Goal: Task Accomplishment & Management: Manage account settings

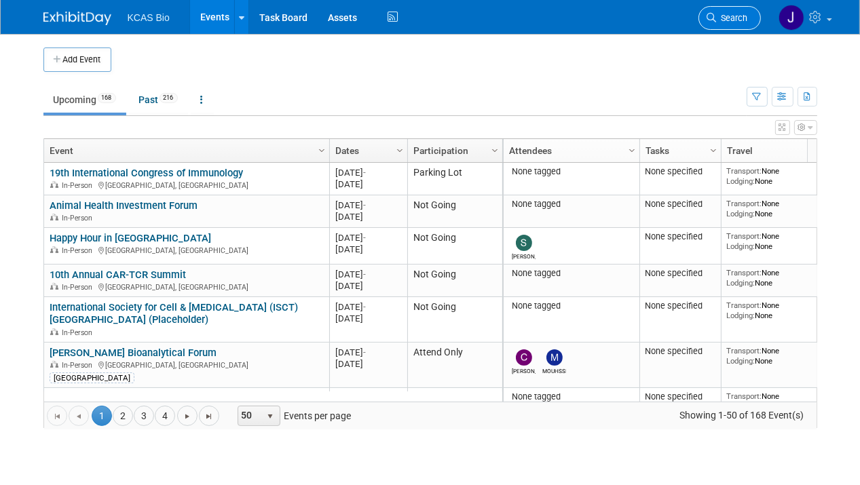
click at [726, 16] on span "Search" at bounding box center [732, 18] width 31 height 10
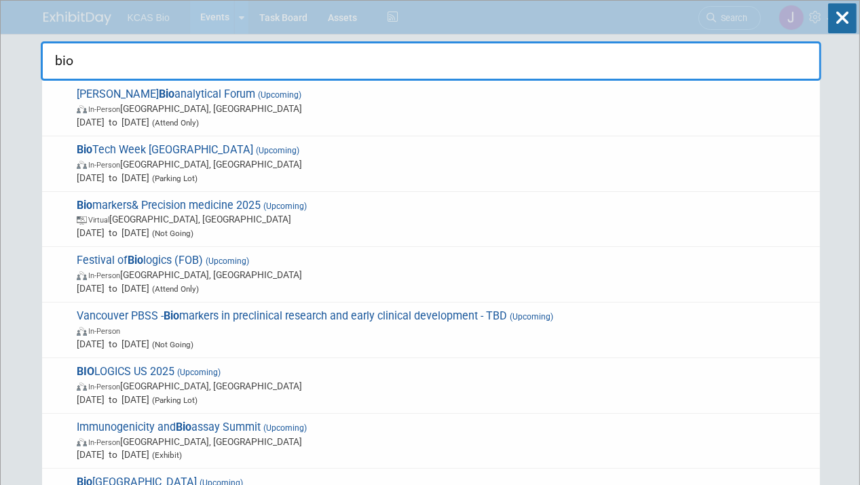
type input "bio-"
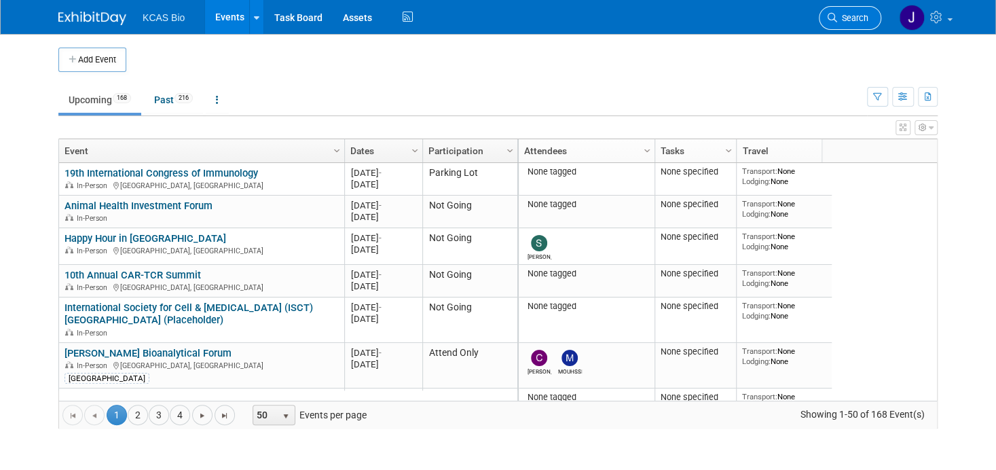
click at [860, 18] on link "Search" at bounding box center [850, 18] width 62 height 24
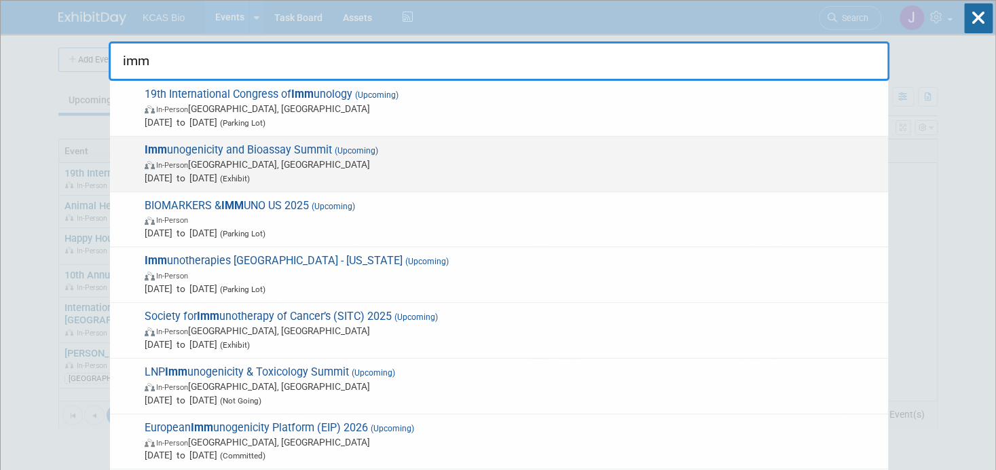
type input "imm"
click at [302, 150] on span "Imm unogenicity and Bioassay Summit (Upcoming) In-Person Alexandria, VA Oct 7, …" at bounding box center [511, 163] width 741 height 41
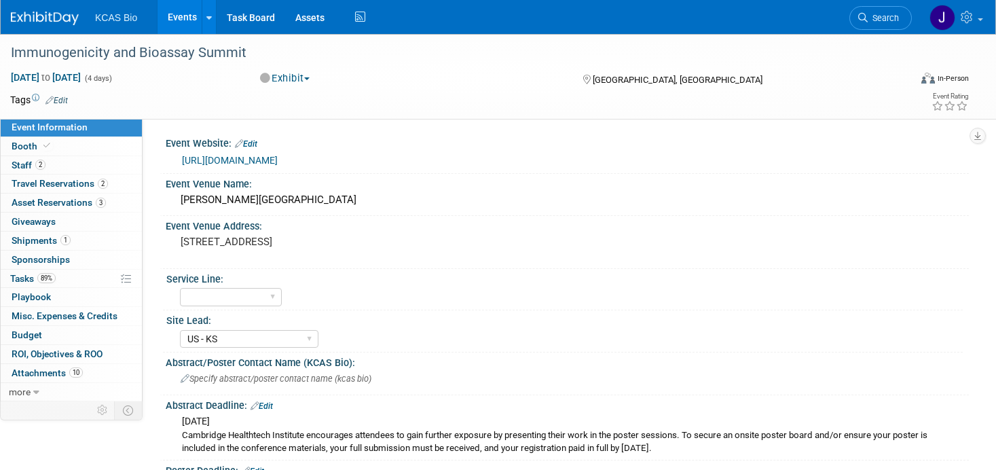
select select "US - KS"
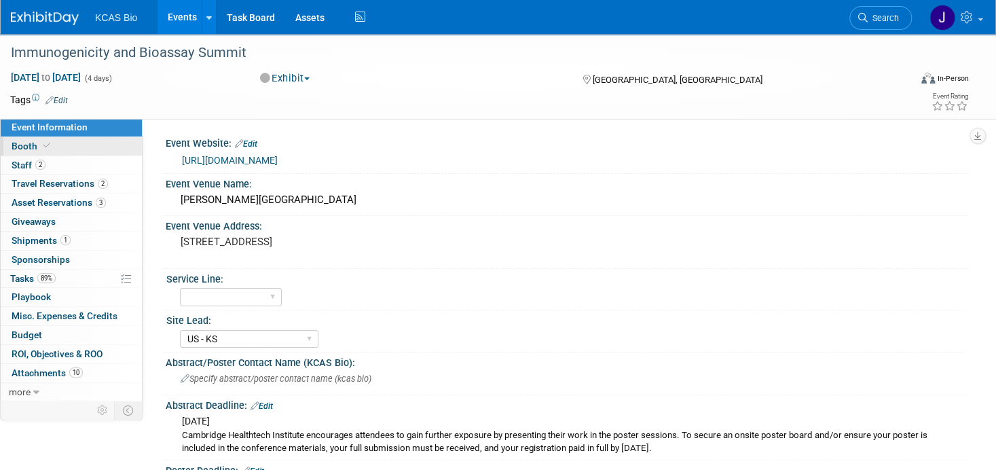
click at [22, 139] on link "Booth" at bounding box center [71, 146] width 141 height 18
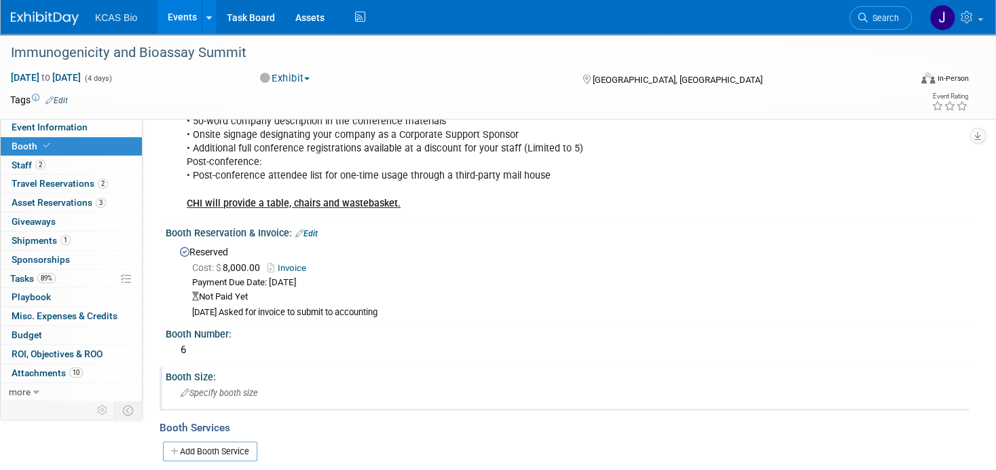
scroll to position [272, 0]
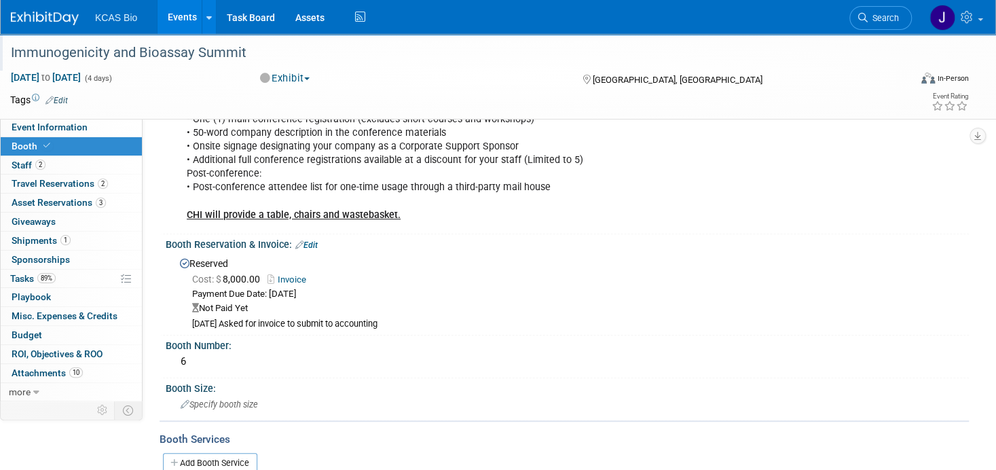
drag, startPoint x: 253, startPoint y: 54, endPoint x: 10, endPoint y: 59, distance: 243.8
click at [10, 59] on div "Immunogenicity and Bioassay Summit" at bounding box center [446, 53] width 881 height 24
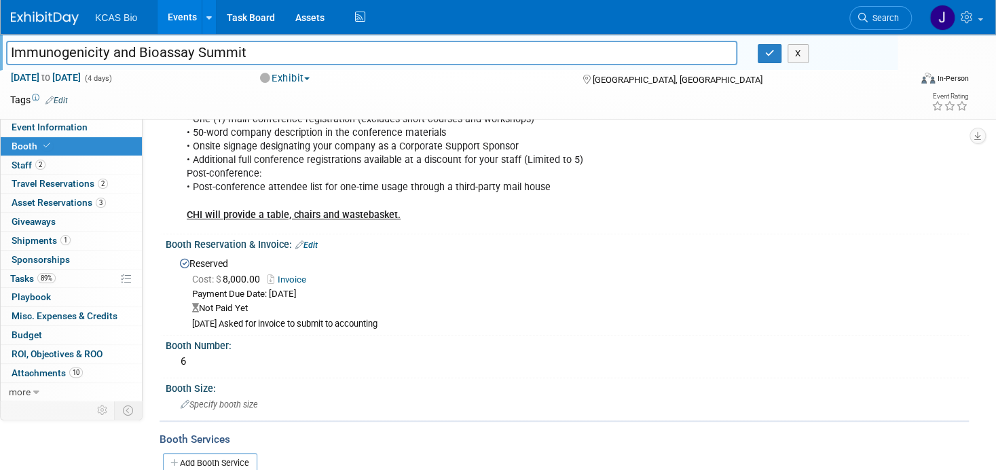
click at [32, 54] on input "Immunogenicity and Bioassay Summit" at bounding box center [371, 53] width 731 height 24
drag, startPoint x: 257, startPoint y: 56, endPoint x: 6, endPoint y: 59, distance: 250.6
click at [6, 59] on input "Immunogenicity and Bioassay Summit" at bounding box center [371, 53] width 731 height 24
click at [767, 56] on icon "button" at bounding box center [770, 53] width 10 height 9
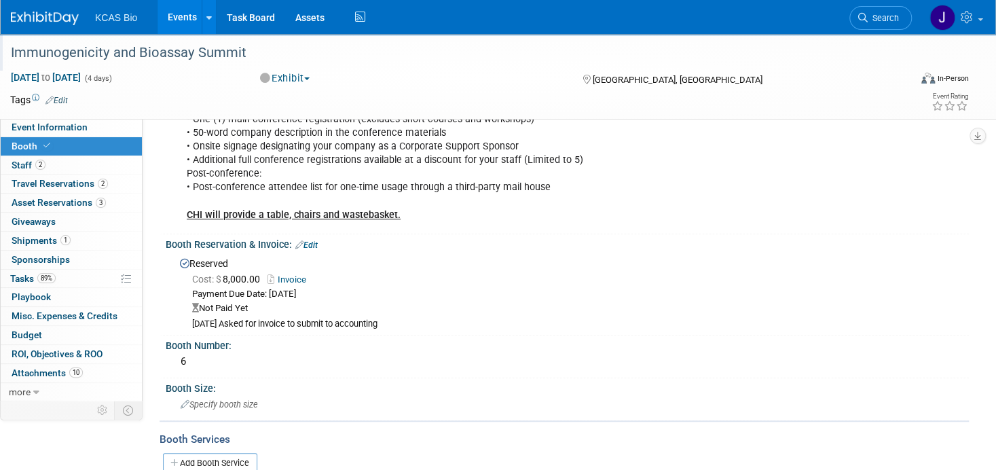
click at [317, 240] on link "Edit" at bounding box center [306, 245] width 22 height 10
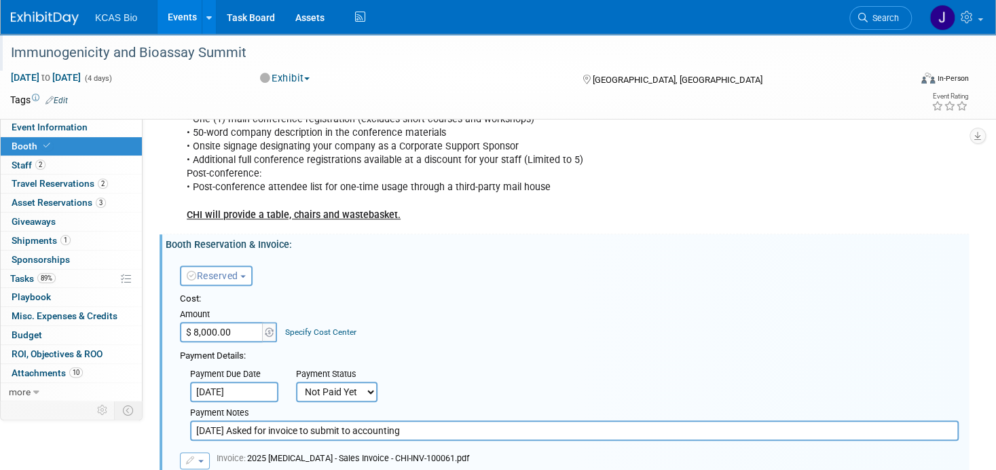
click at [414, 428] on input "3.17.25 Asked for invoice to submit to accounting" at bounding box center [574, 430] width 769 height 20
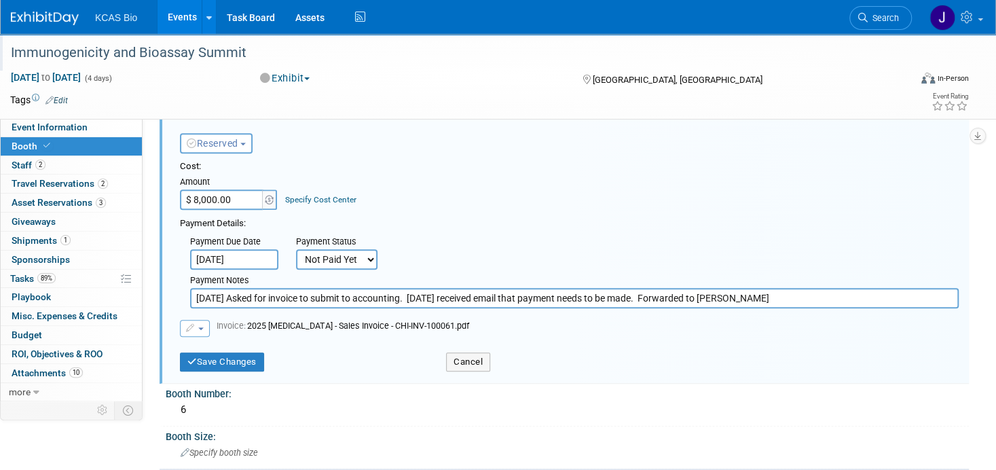
scroll to position [407, 0]
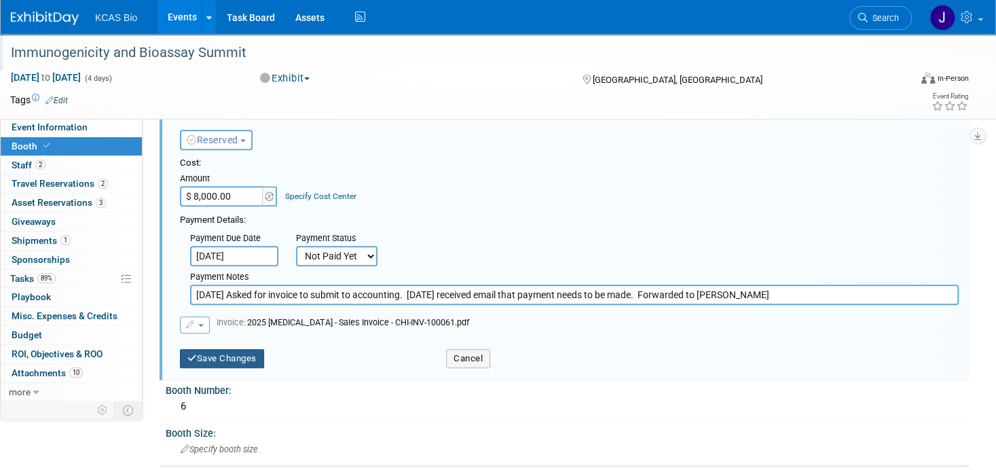
type input "3.17.25 Asked for invoice to submit to accounting. 8.20.25 received email that …"
click at [235, 361] on button "Save Changes" at bounding box center [222, 358] width 84 height 19
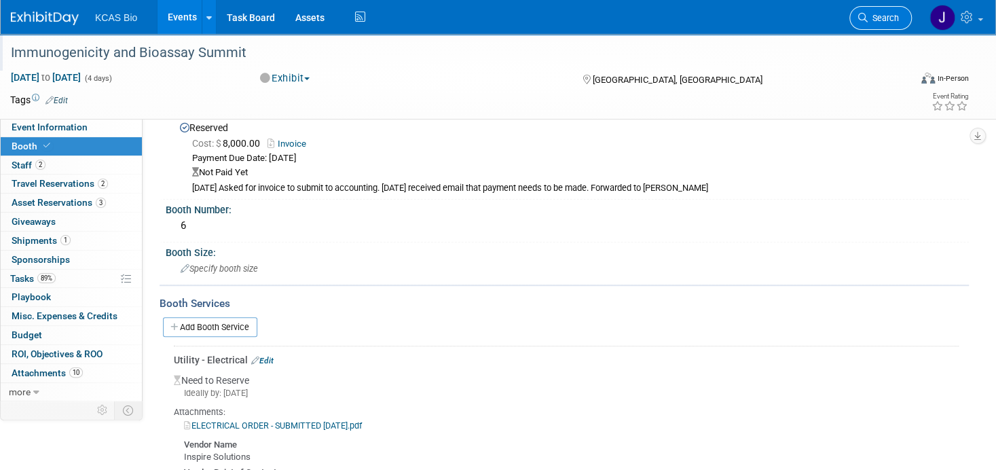
click at [891, 21] on span "Search" at bounding box center [883, 18] width 31 height 10
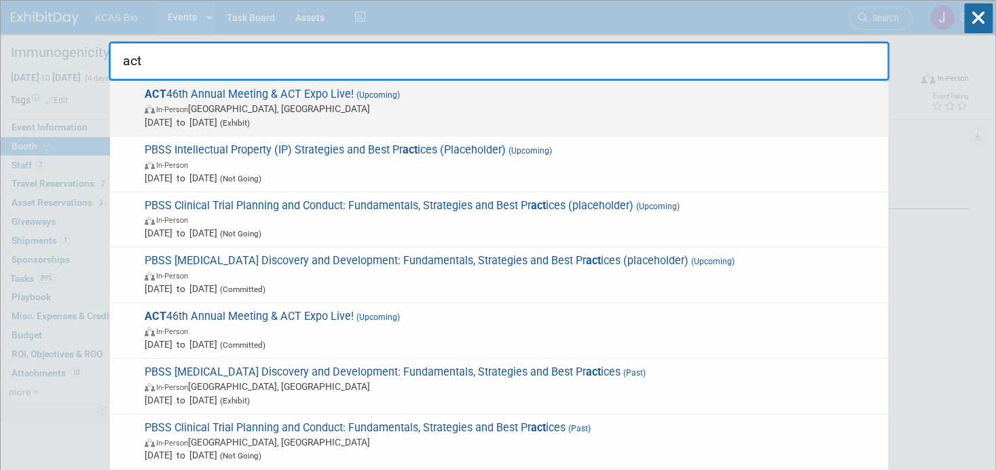
type input "act"
click at [268, 88] on span "ACT 46th Annual Meeting & ACT Expo Live! (Upcoming) In-Person Phoenix, AZ Nov 1…" at bounding box center [511, 108] width 741 height 41
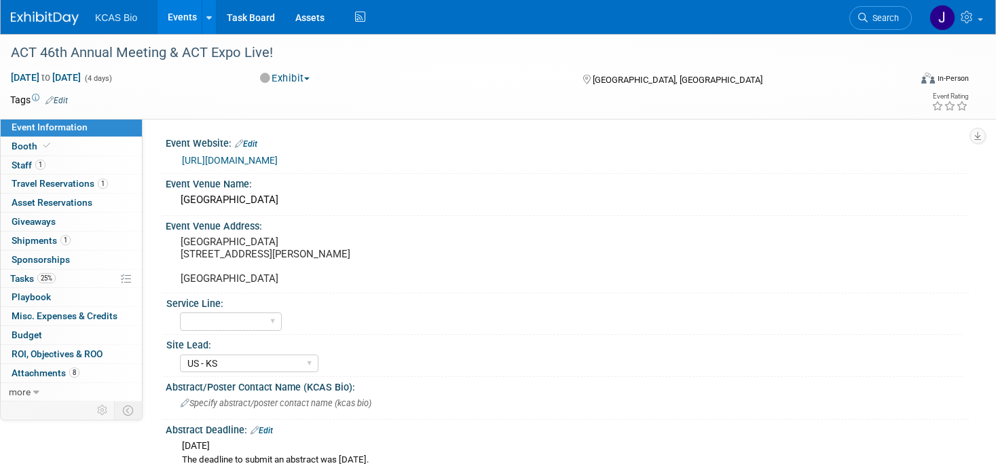
select select "US - KS"
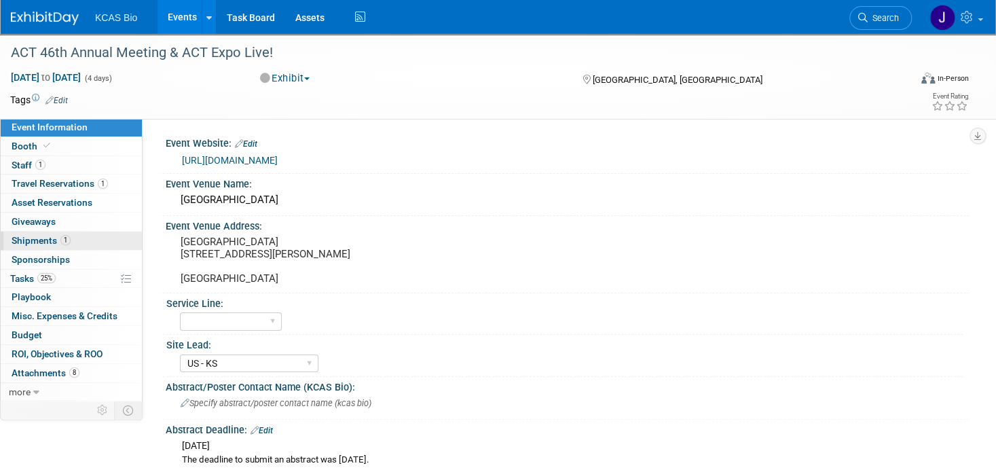
click at [38, 238] on span "Shipments 1" at bounding box center [41, 240] width 59 height 11
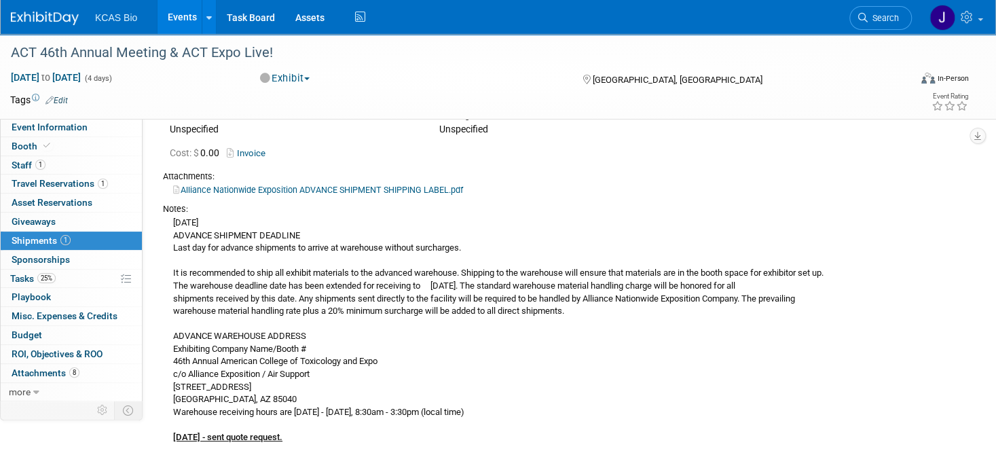
scroll to position [136, 0]
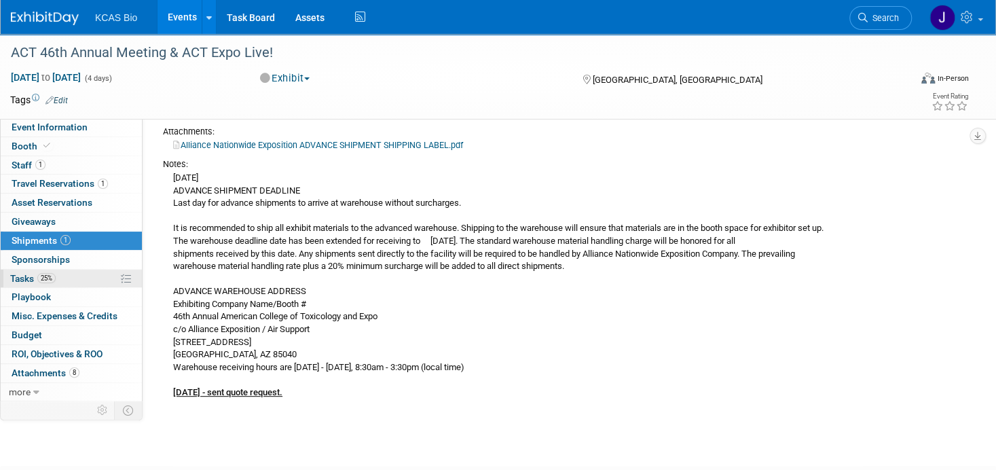
click at [23, 273] on span "Tasks 25%" at bounding box center [32, 278] width 45 height 11
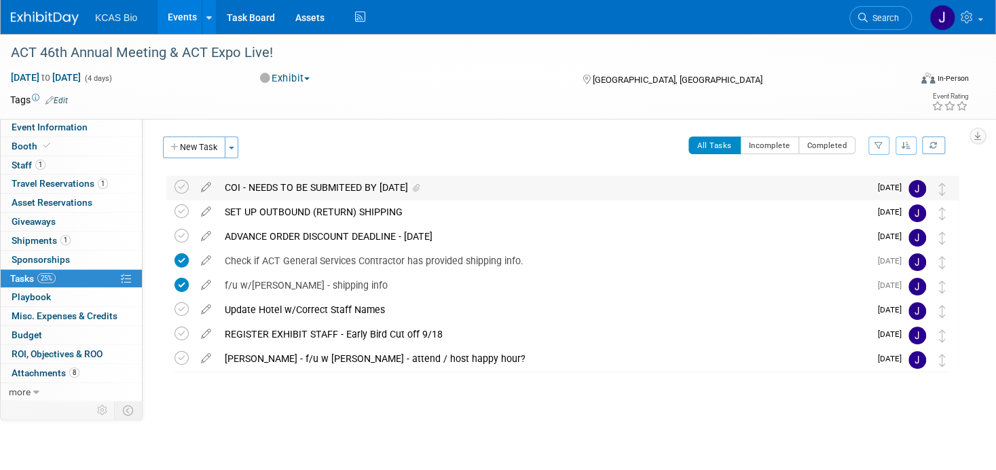
click at [299, 187] on div "COI - NEEDS TO BE SUBMITEED BY 10/15/25" at bounding box center [544, 187] width 652 height 23
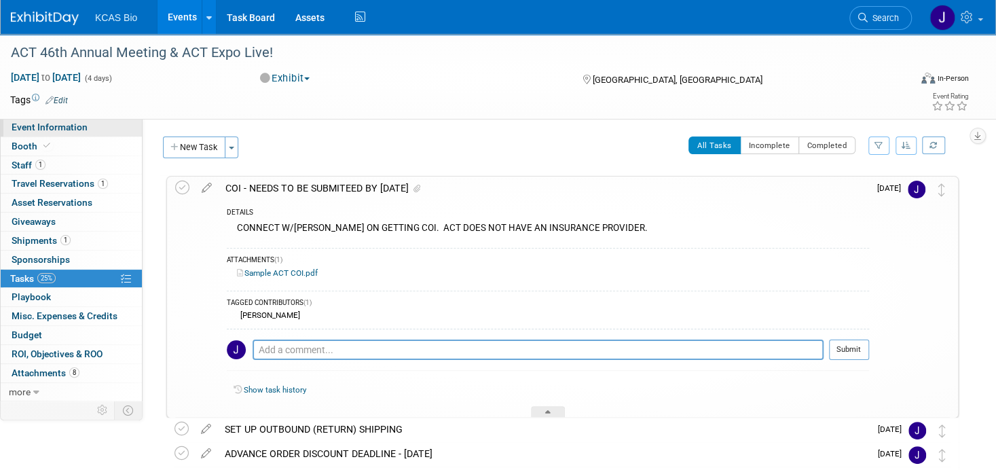
click at [39, 122] on span "Event Information" at bounding box center [50, 127] width 76 height 11
select select "US - KS"
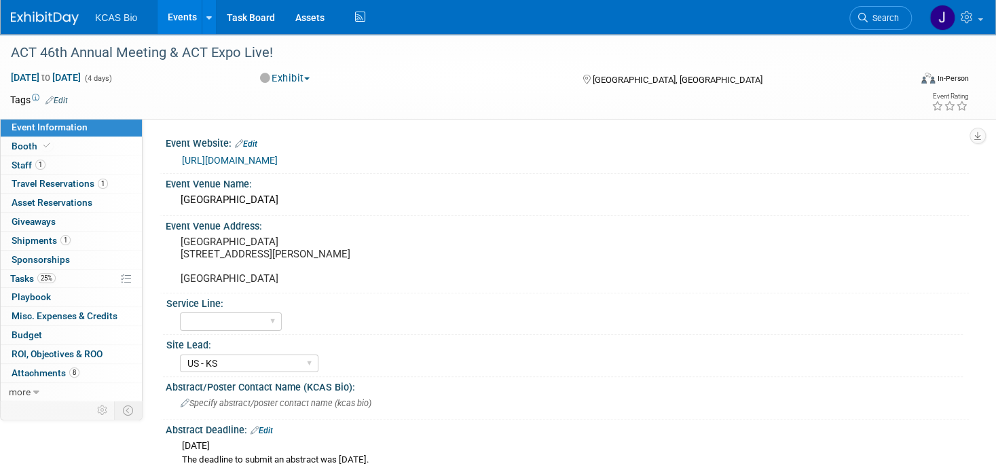
click at [251, 147] on link "Edit" at bounding box center [246, 144] width 22 height 10
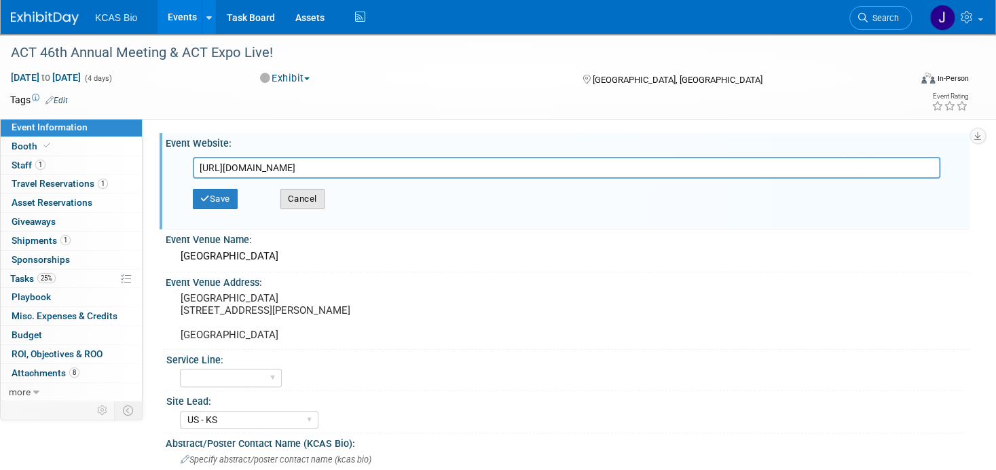
click at [304, 203] on button "Cancel" at bounding box center [302, 199] width 44 height 20
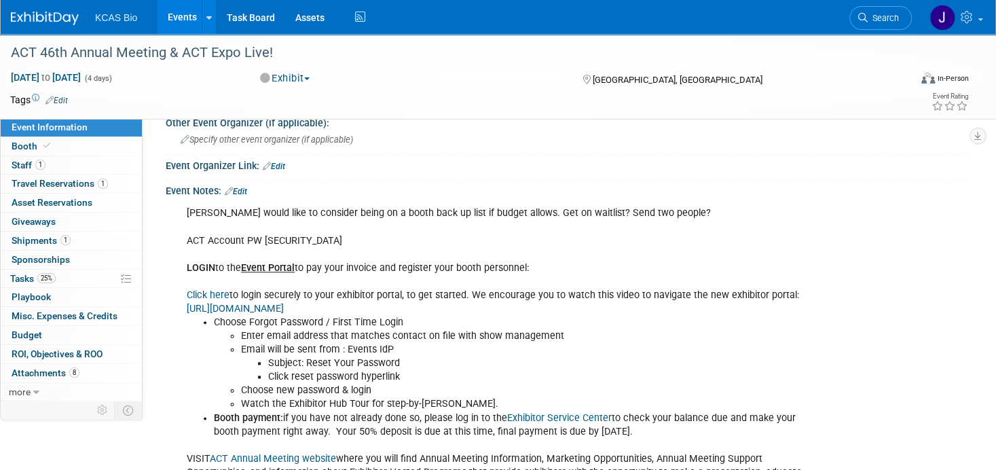
scroll to position [747, 0]
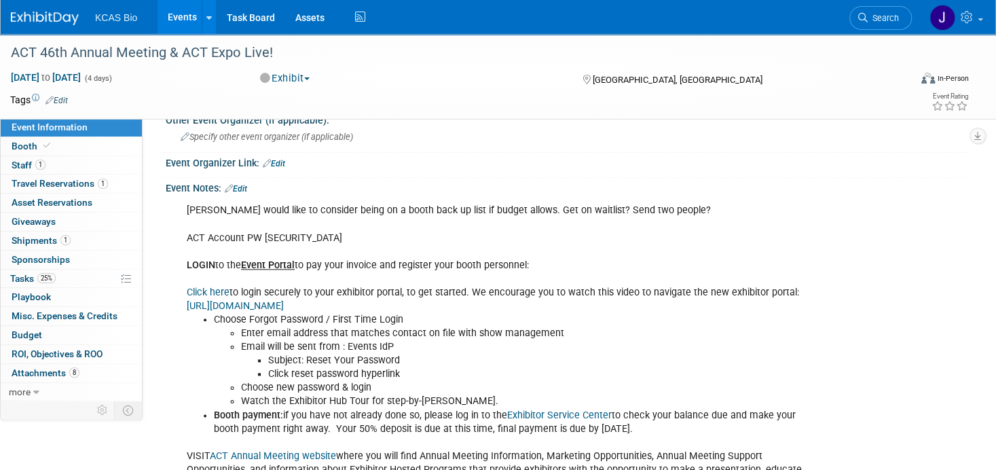
click at [202, 295] on link "Click here" at bounding box center [208, 293] width 43 height 12
click at [272, 308] on link "https://vimeo.com/886561725/cadf1cabf1" at bounding box center [235, 306] width 97 height 12
click at [25, 273] on span "Tasks 25%" at bounding box center [32, 278] width 45 height 11
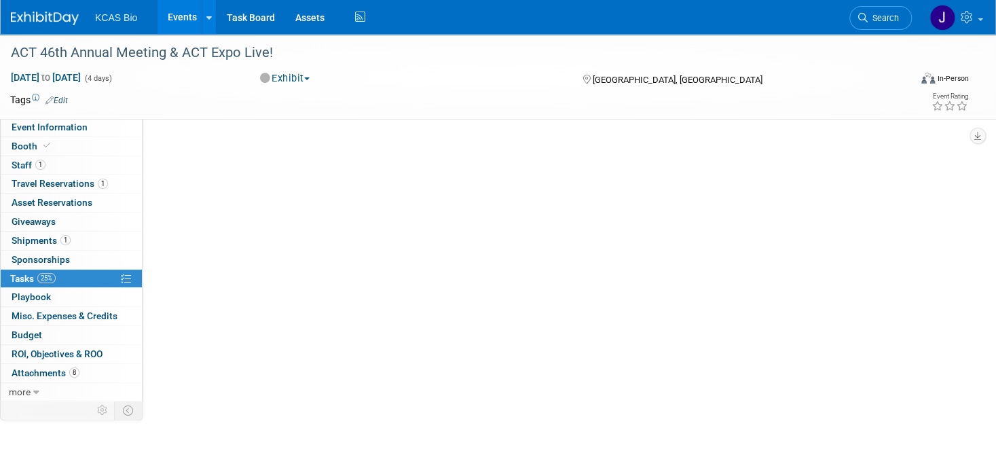
scroll to position [0, 0]
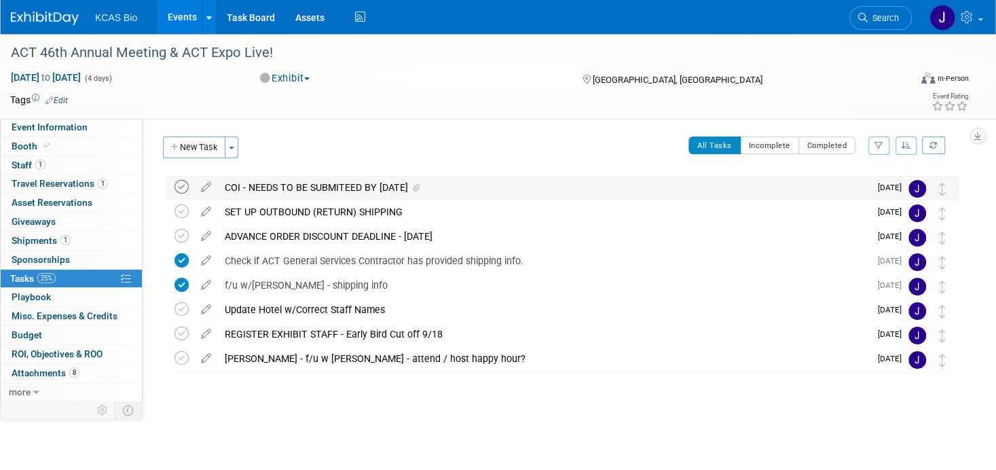
click at [181, 184] on icon at bounding box center [181, 187] width 14 height 14
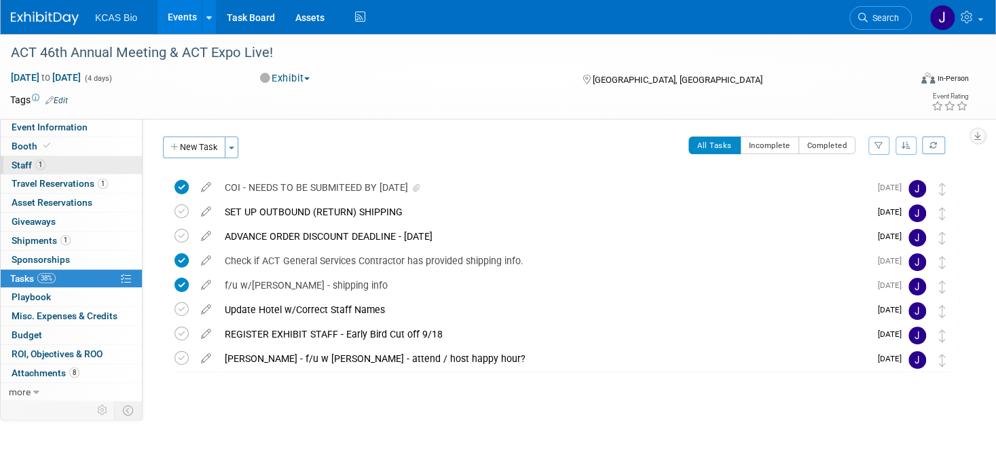
click at [18, 160] on span "Staff 1" at bounding box center [29, 165] width 34 height 11
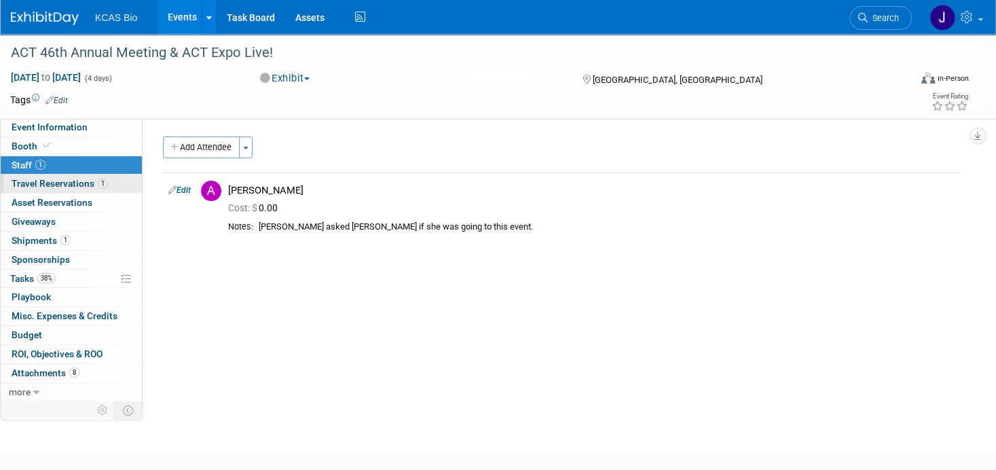
click at [37, 187] on span "Travel Reservations 1" at bounding box center [60, 183] width 96 height 11
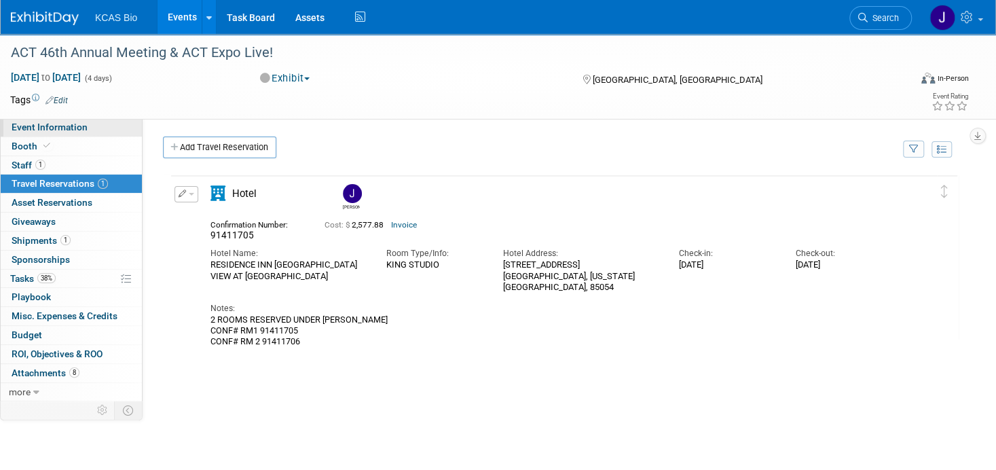
click at [29, 130] on span "Event Information" at bounding box center [50, 127] width 76 height 11
select select "US - KS"
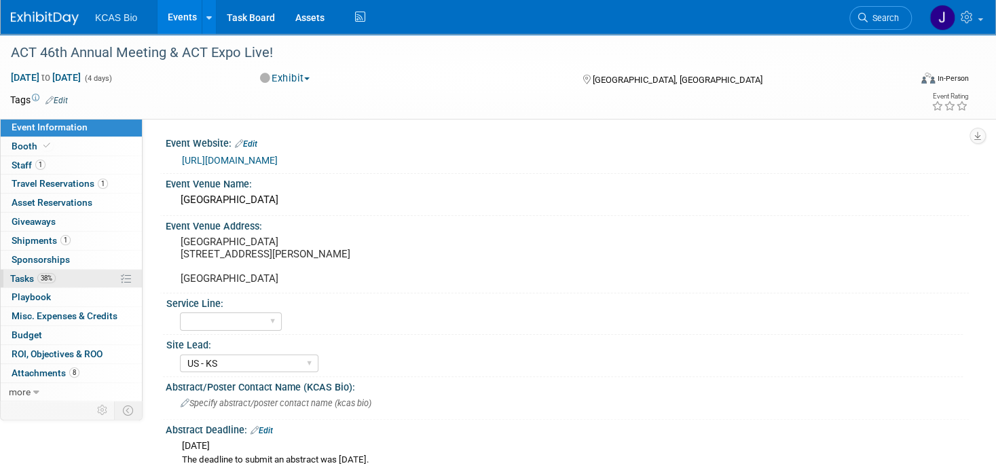
click at [31, 274] on span "Tasks 38%" at bounding box center [32, 278] width 45 height 11
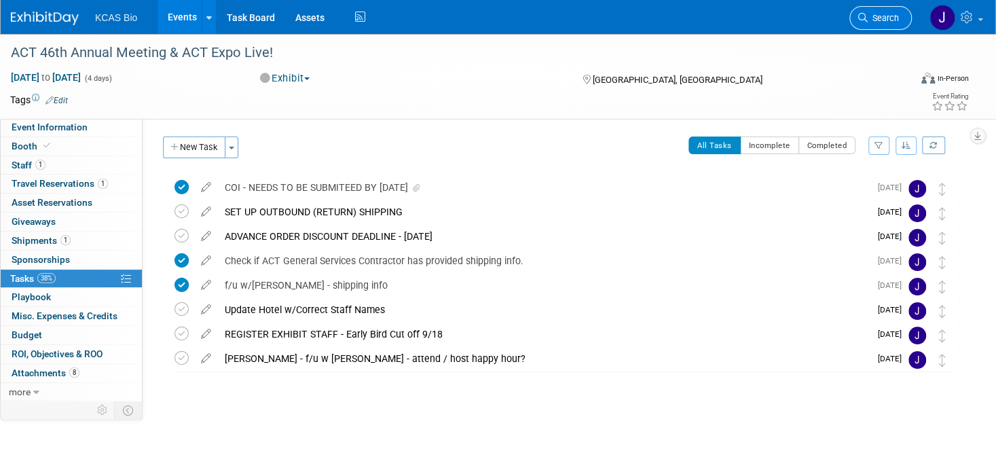
click at [875, 22] on span "Search" at bounding box center [883, 18] width 31 height 10
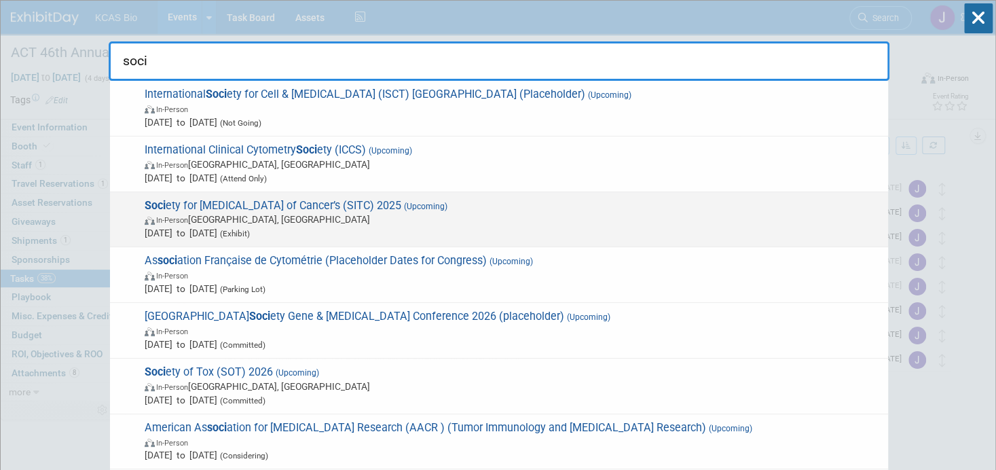
type input "soci"
click at [217, 205] on span "Soci ety for Immunotherapy of Cancer’s (SITC) 2025 (Upcoming) In-Person Nationa…" at bounding box center [511, 219] width 741 height 41
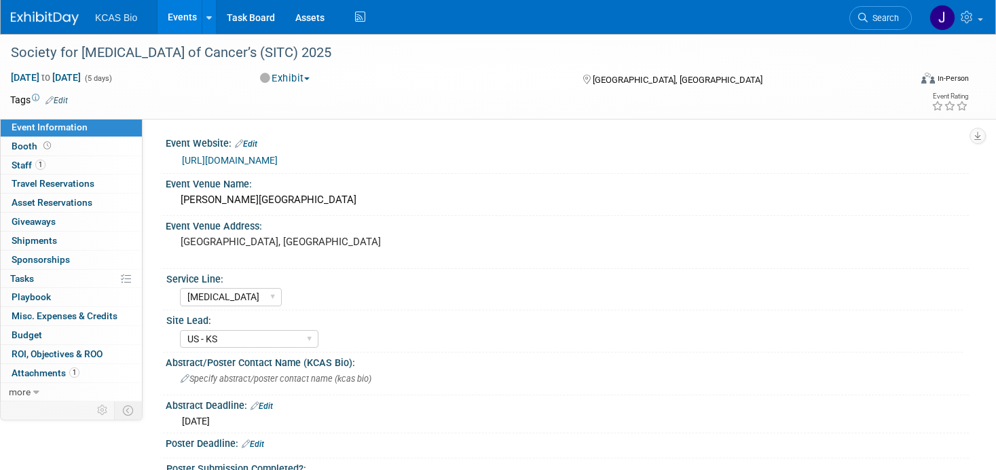
select select "[MEDICAL_DATA]"
select select "US - KS"
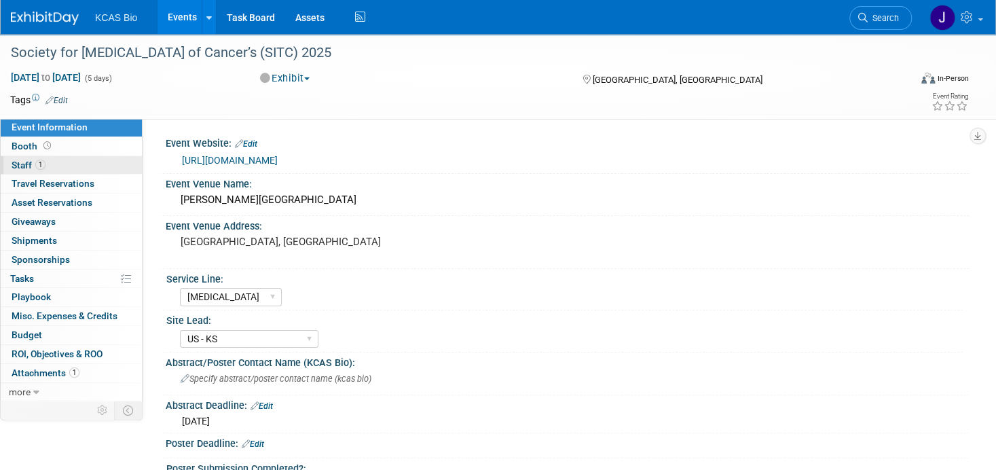
click at [21, 165] on span "Staff 1" at bounding box center [29, 165] width 34 height 11
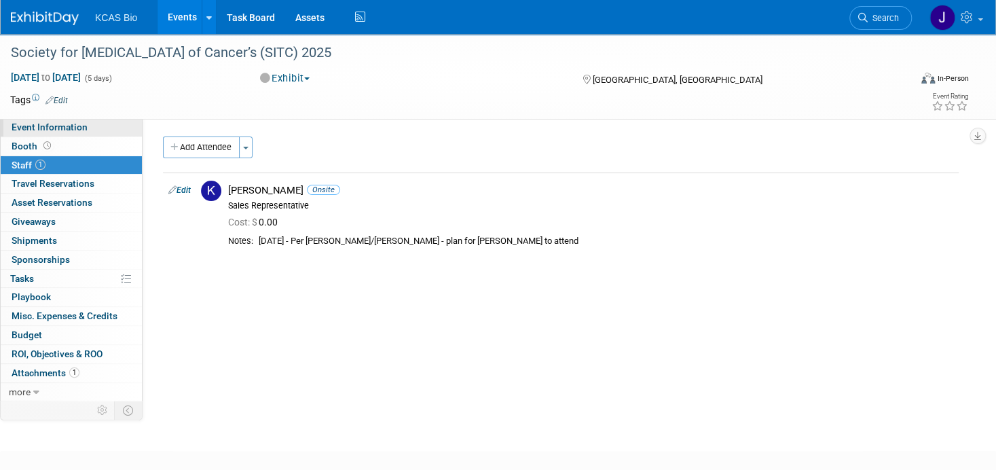
click at [37, 128] on span "Event Information" at bounding box center [50, 127] width 76 height 11
select select "[MEDICAL_DATA]"
select select "US - KS"
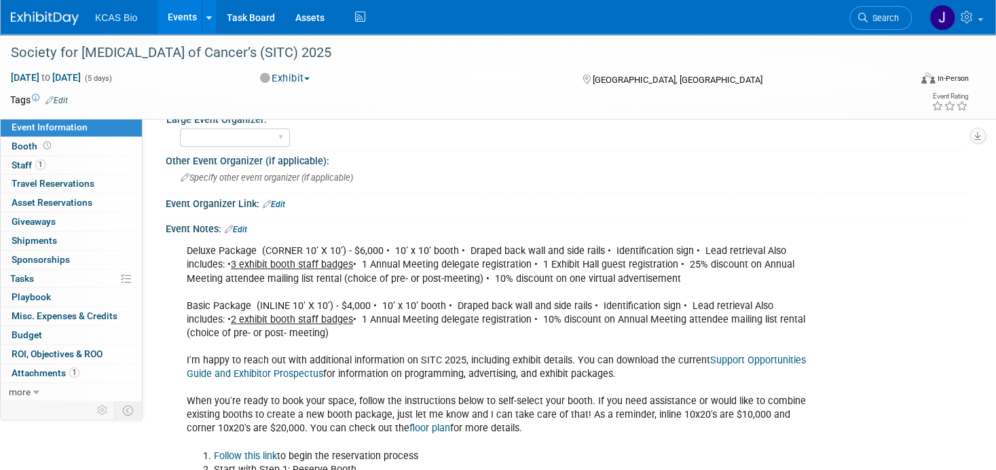
scroll to position [679, 0]
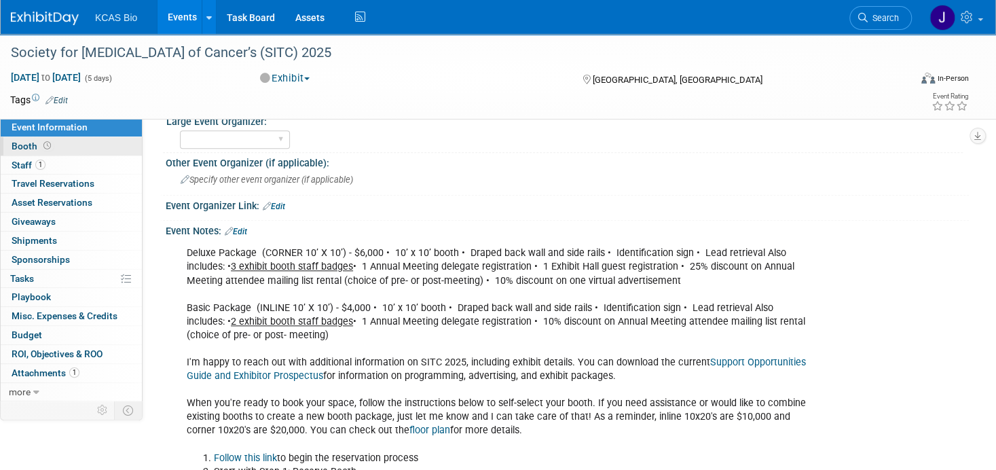
click at [20, 147] on span "Booth" at bounding box center [33, 146] width 42 height 11
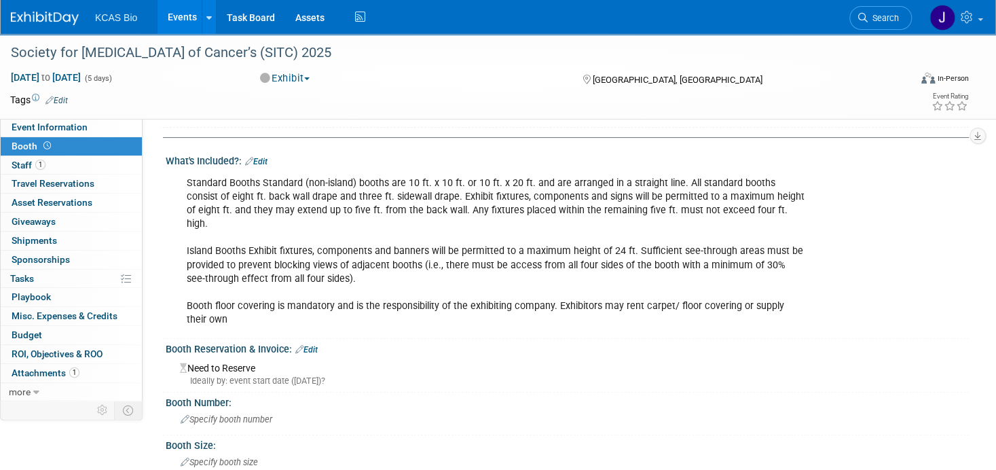
scroll to position [0, 0]
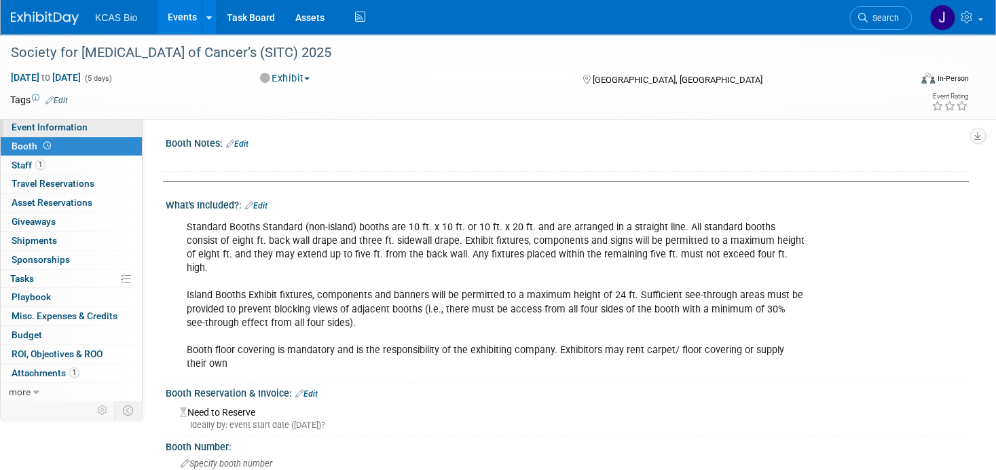
click at [25, 128] on span "Event Information" at bounding box center [50, 127] width 76 height 11
select select "[MEDICAL_DATA]"
select select "US - KS"
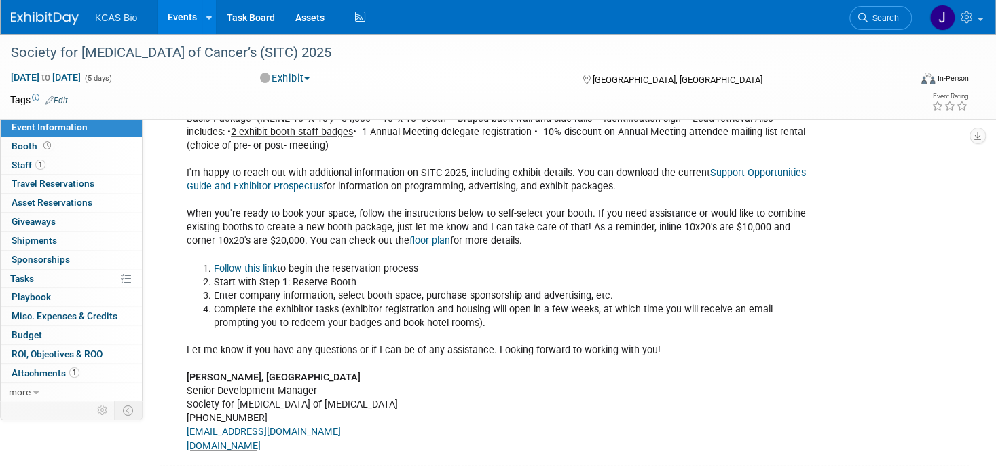
scroll to position [873, 0]
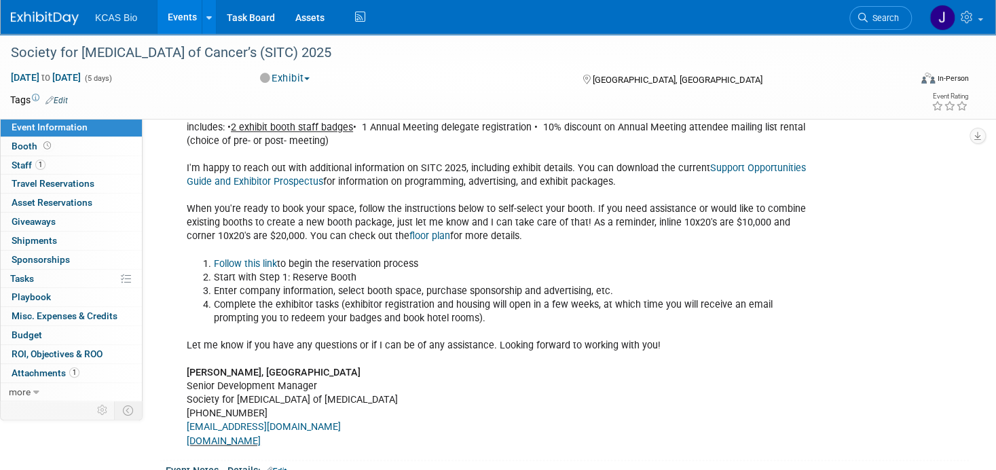
click at [414, 238] on link "floor plan" at bounding box center [429, 236] width 41 height 12
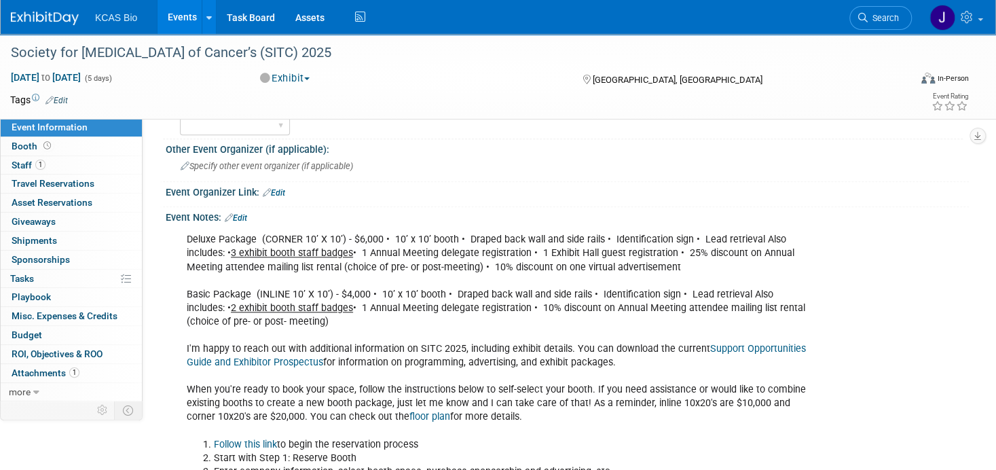
scroll to position [669, 0]
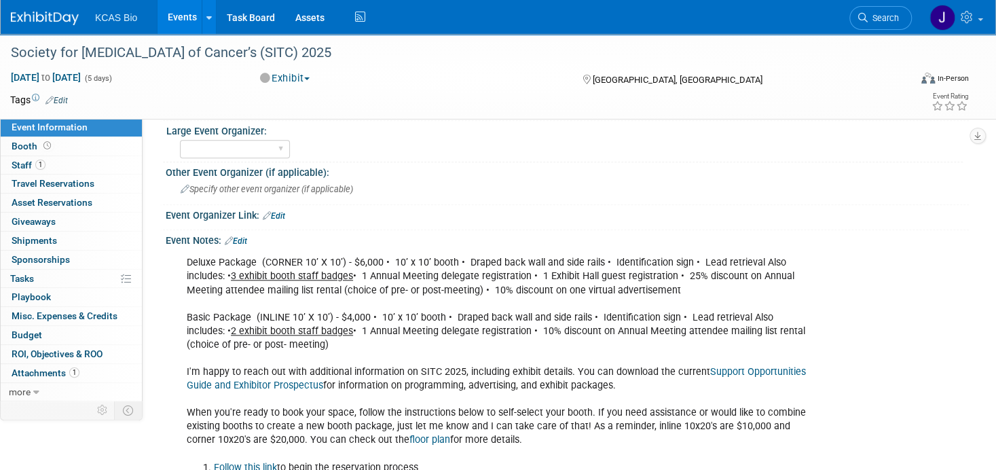
drag, startPoint x: 185, startPoint y: 262, endPoint x: 331, endPoint y: 352, distance: 171.1
click at [331, 352] on div "Deluxe Package (CORNER 10’ X 10’) - $6,000 • 10’ x 10’ booth • Draped back wall…" at bounding box center [495, 453] width 637 height 409
copy div "Deluxe Package (CORNER 10’ X 10’) - $6,000 • 10’ x 10’ booth • Draped back wall…"
drag, startPoint x: 10, startPoint y: 52, endPoint x: 329, endPoint y: 55, distance: 318.5
click at [329, 55] on div "Society for [MEDICAL_DATA] of Cancer’s (SITC) 2025" at bounding box center [446, 53] width 881 height 24
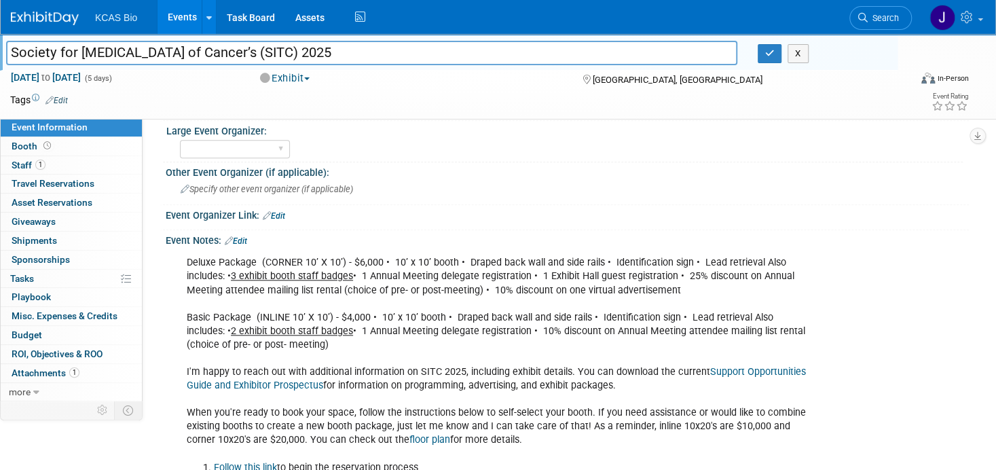
drag, startPoint x: 325, startPoint y: 54, endPoint x: 18, endPoint y: 52, distance: 306.9
click at [4, 48] on div "Society for [MEDICAL_DATA] of Cancer’s (SITC) 2025" at bounding box center [372, 54] width 752 height 20
click at [52, 365] on link "1 Attachments 1" at bounding box center [71, 373] width 141 height 18
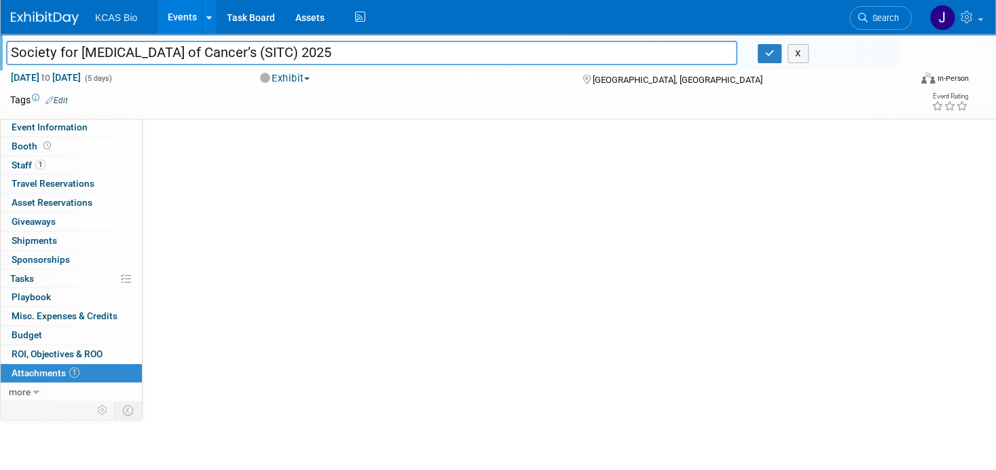
scroll to position [0, 0]
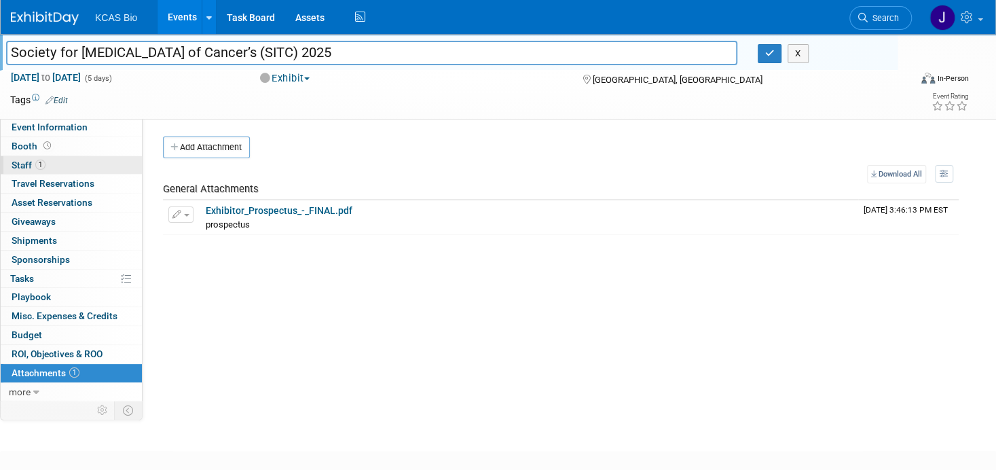
click at [25, 164] on span "Staff 1" at bounding box center [29, 165] width 34 height 11
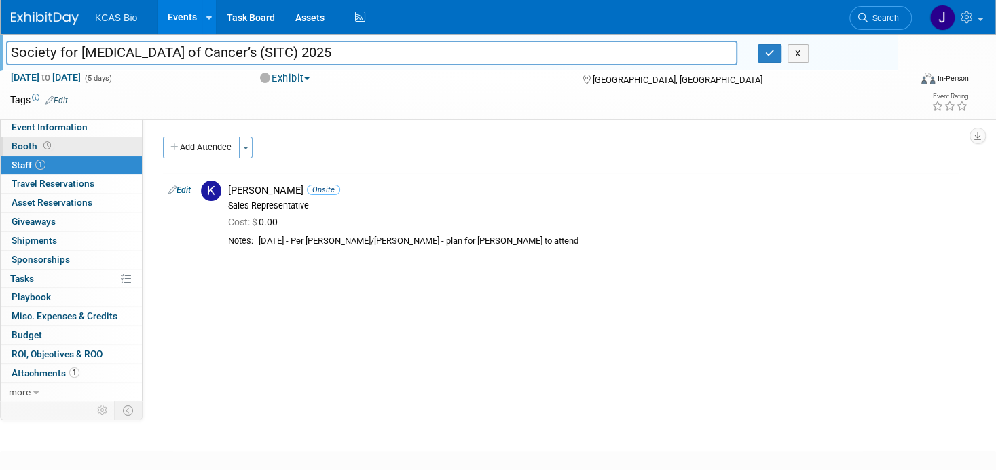
click at [25, 144] on span "Booth" at bounding box center [33, 146] width 42 height 11
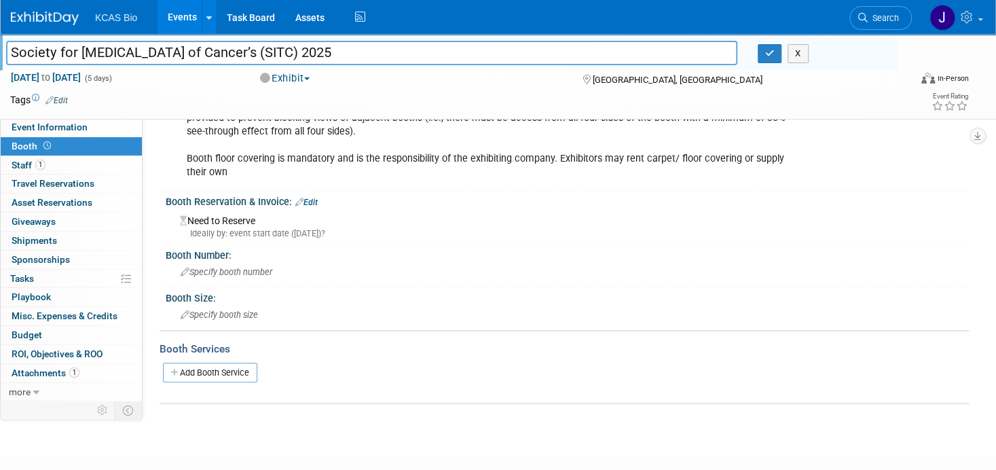
scroll to position [51, 0]
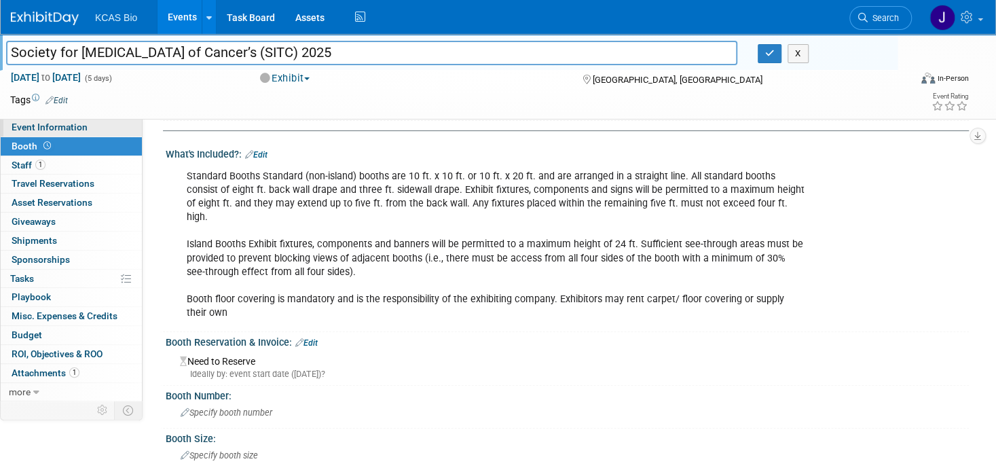
click at [21, 130] on span "Event Information" at bounding box center [50, 127] width 76 height 11
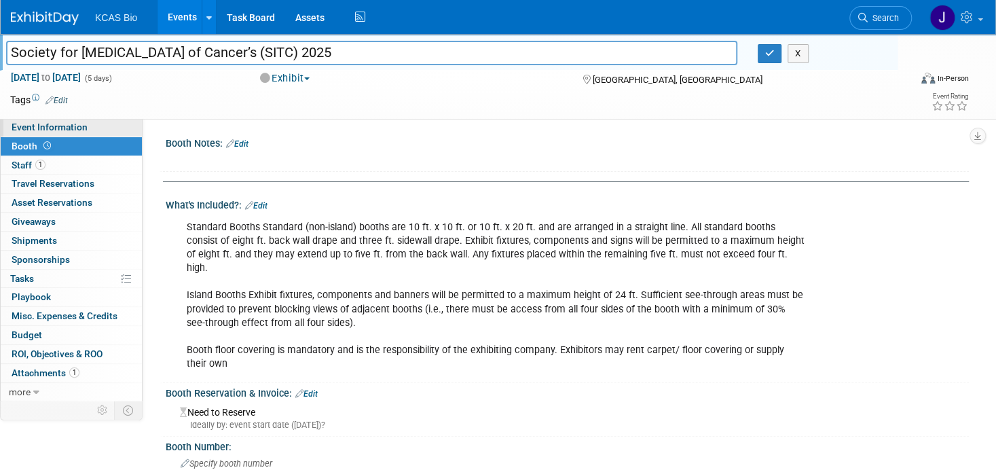
select select "[MEDICAL_DATA]"
select select "US - KS"
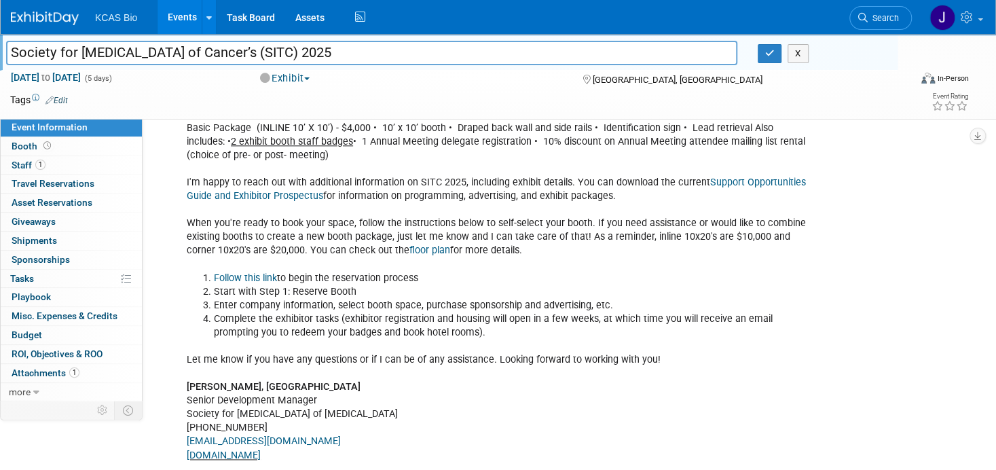
scroll to position [815, 0]
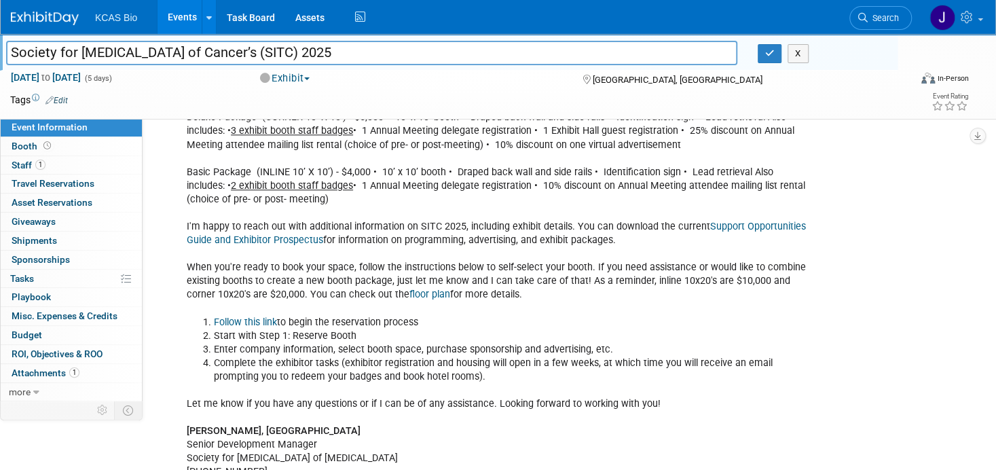
drag, startPoint x: 308, startPoint y: 300, endPoint x: 521, endPoint y: 296, distance: 212.6
click at [521, 296] on div "Deluxe Package (CORNER 10’ X 10’) - $6,000 • 10’ x 10’ booth • Draped back wall…" at bounding box center [495, 308] width 637 height 409
copy div "You can check out the floor plan for more details."
click at [20, 160] on span "Staff 1" at bounding box center [29, 165] width 34 height 11
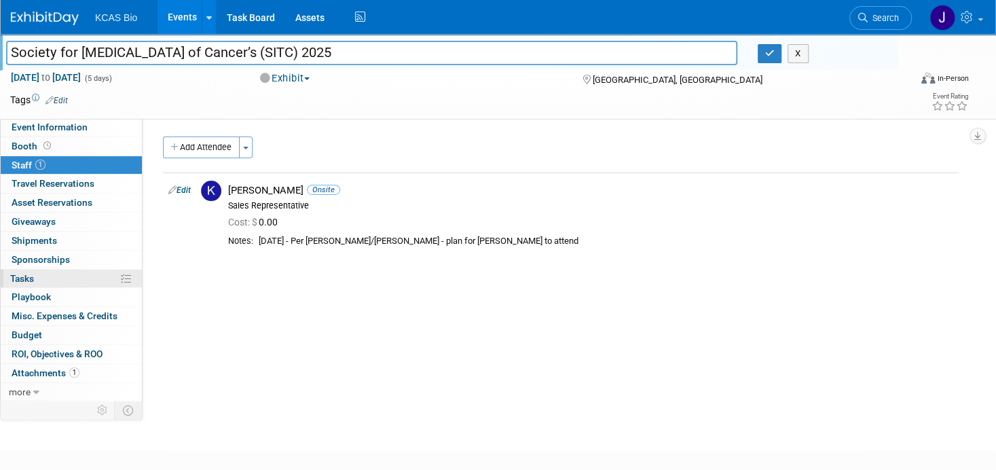
click at [18, 274] on span "Tasks 0%" at bounding box center [22, 278] width 24 height 11
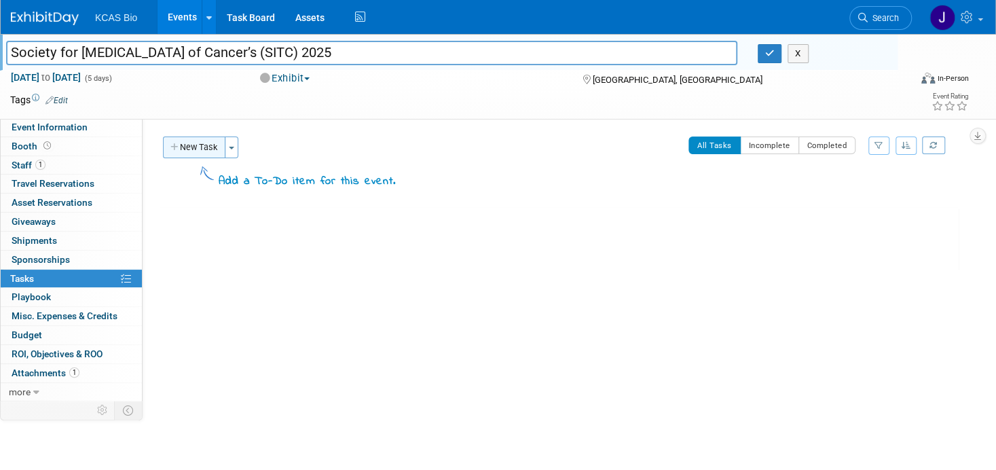
click at [181, 141] on button "New Task" at bounding box center [194, 147] width 62 height 22
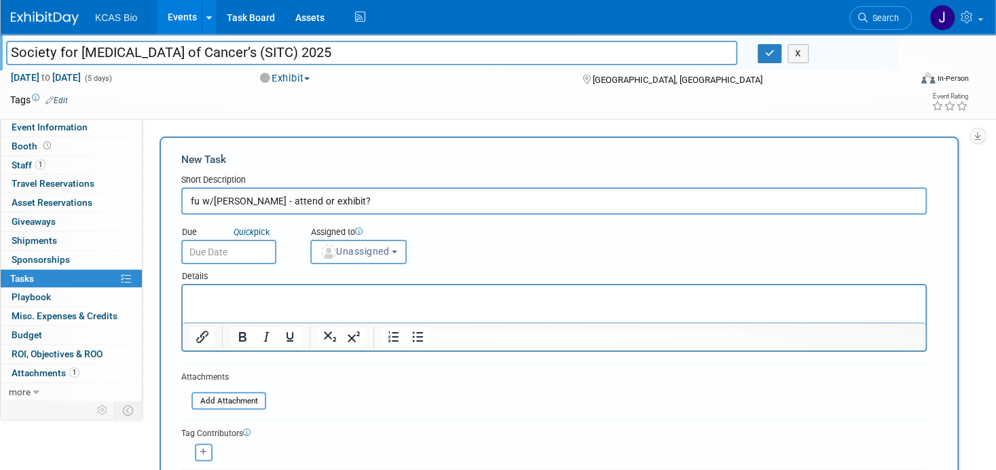
type input "fu w/jason - attend or exhibit?"
click at [212, 243] on input "text" at bounding box center [228, 252] width 95 height 24
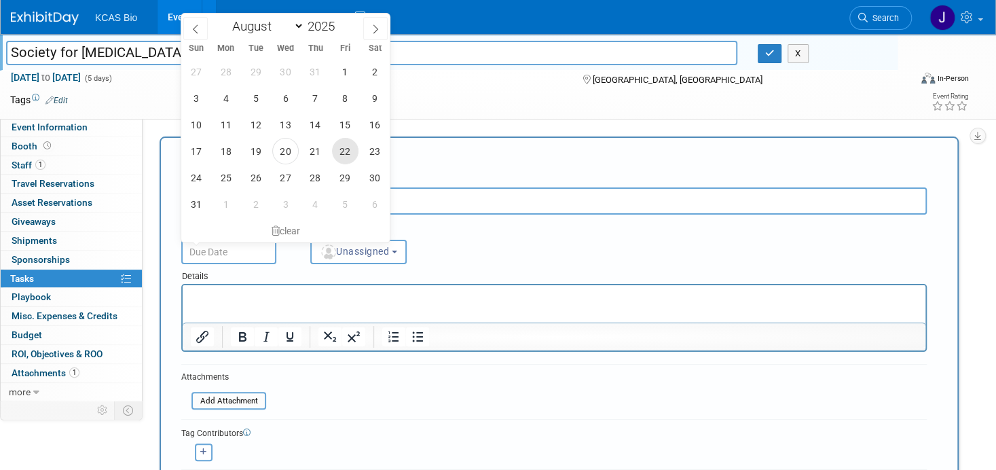
click at [342, 153] on span "22" at bounding box center [345, 151] width 26 height 26
type input "Aug 22, 2025"
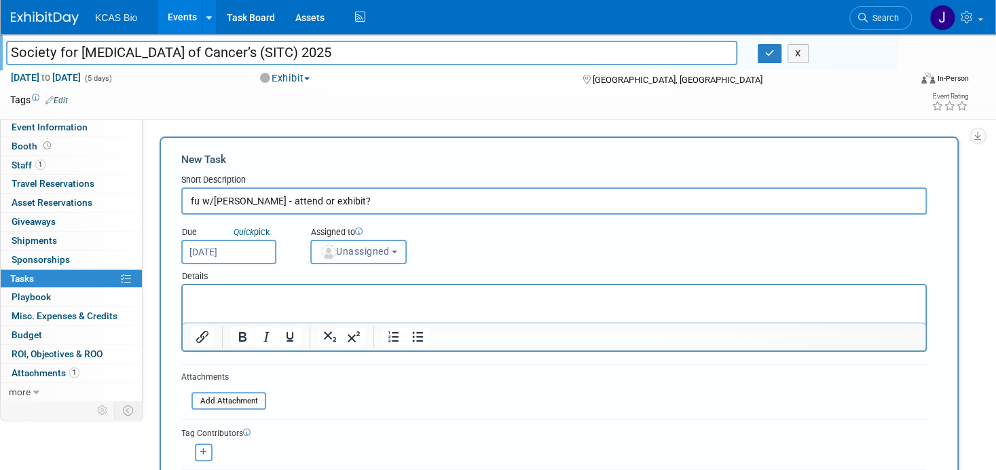
click at [399, 255] on button "Unassigned" at bounding box center [358, 252] width 96 height 24
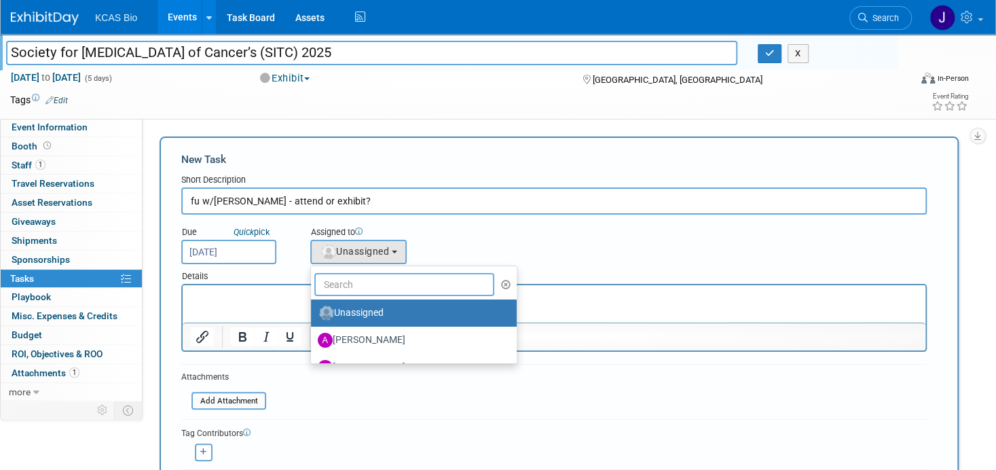
click at [365, 287] on input "text" at bounding box center [404, 284] width 180 height 23
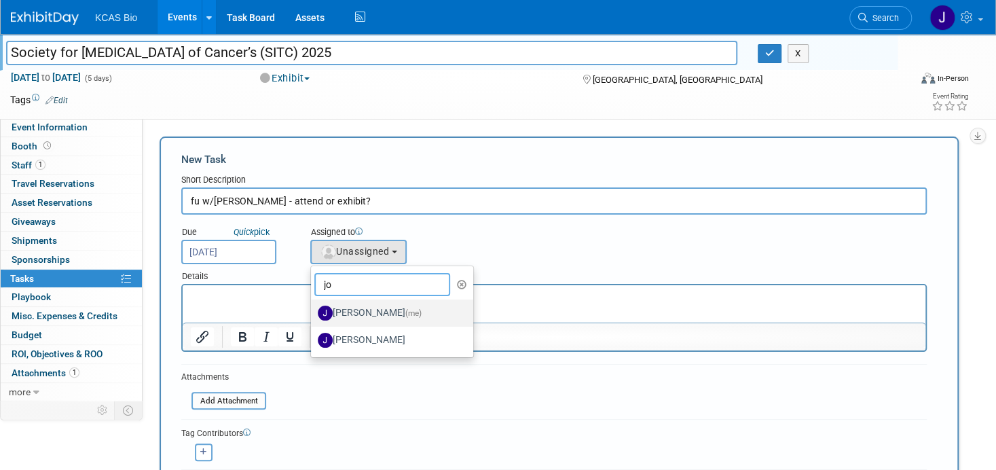
type input "jo"
click at [355, 309] on label "Jocelyn King (me)" at bounding box center [389, 313] width 142 height 22
click at [313, 309] on input "Jocelyn King (me)" at bounding box center [308, 311] width 9 height 9
select select "7758eddb-9d73-4c20-afa0-27b332c1c338"
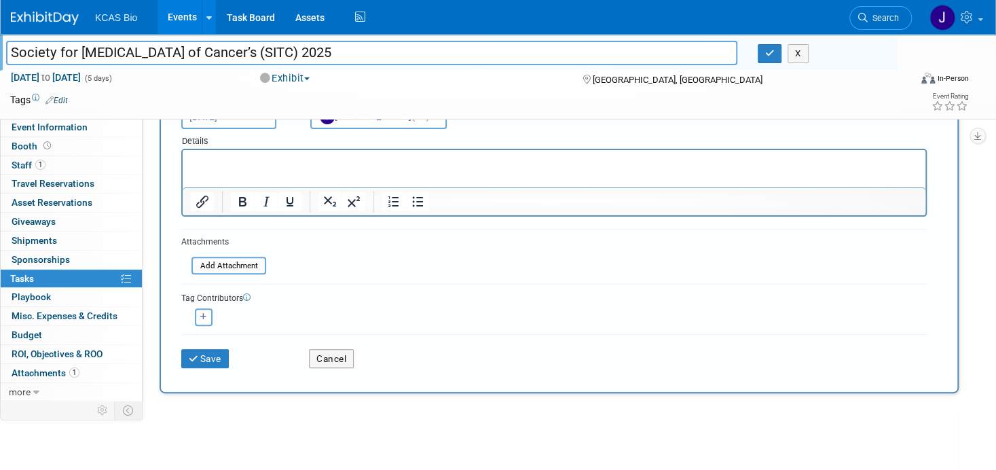
scroll to position [136, 0]
click at [210, 359] on button "Save" at bounding box center [205, 357] width 48 height 19
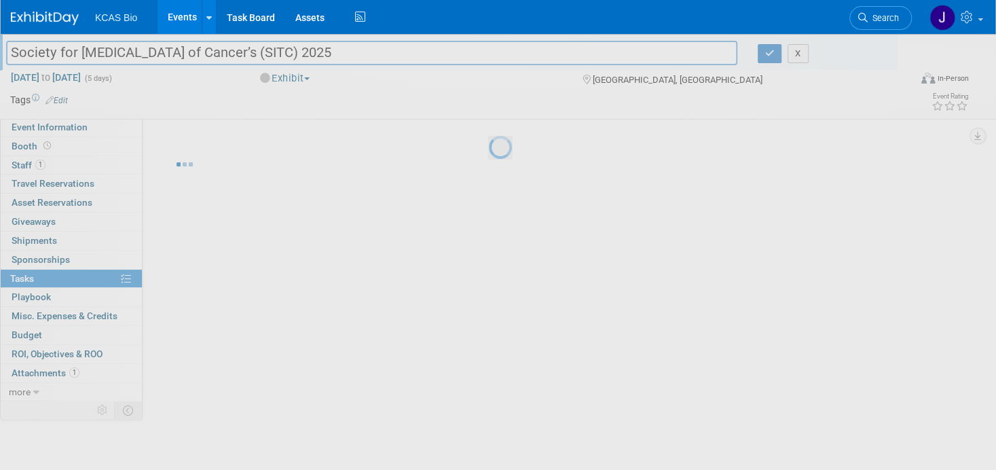
scroll to position [0, 0]
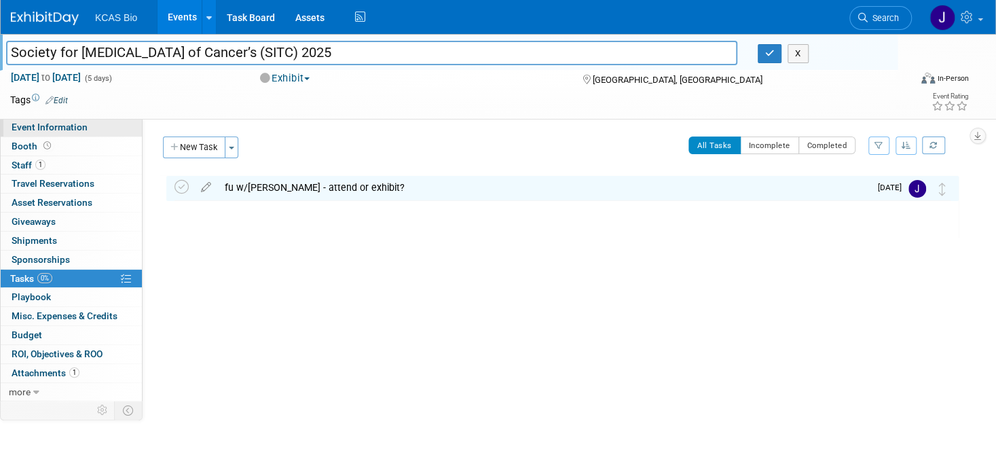
click at [50, 122] on span "Event Information" at bounding box center [50, 127] width 76 height 11
select select "[MEDICAL_DATA]"
select select "US - KS"
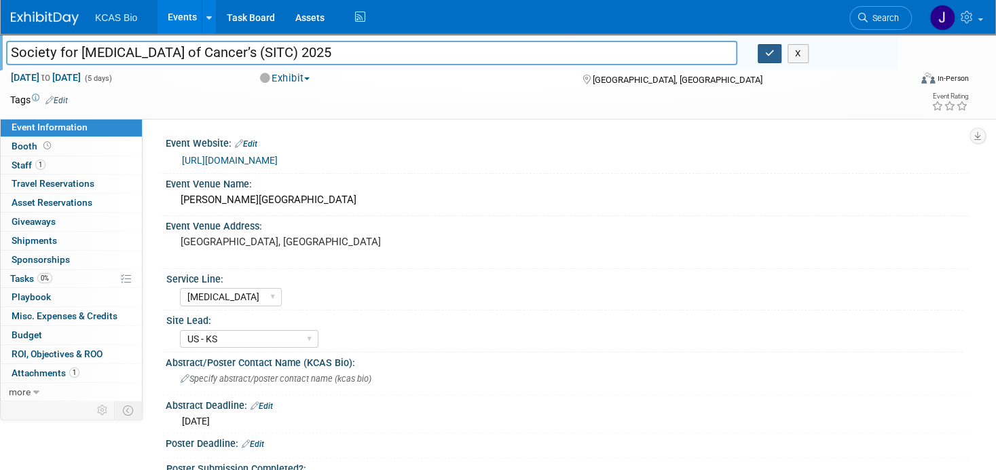
click at [773, 51] on icon "button" at bounding box center [770, 53] width 10 height 9
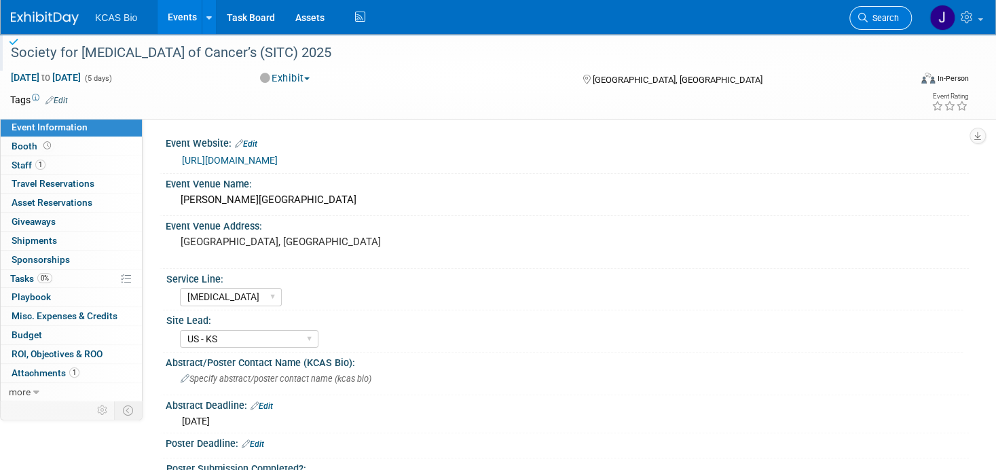
click at [892, 20] on span "Search" at bounding box center [883, 18] width 31 height 10
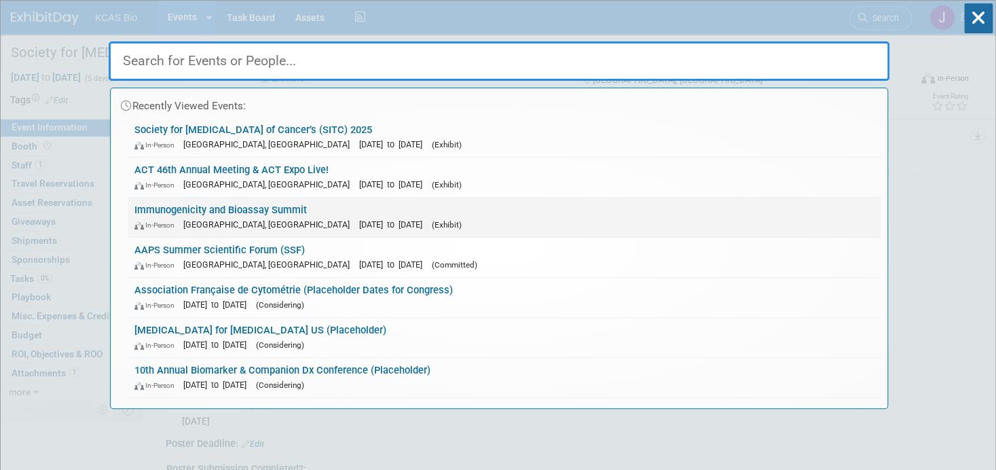
click at [282, 206] on link "Immunogenicity and Bioassay Summit In-Person Alexandria, VA Oct 7, 2025 to Oct …" at bounding box center [504, 217] width 753 height 39
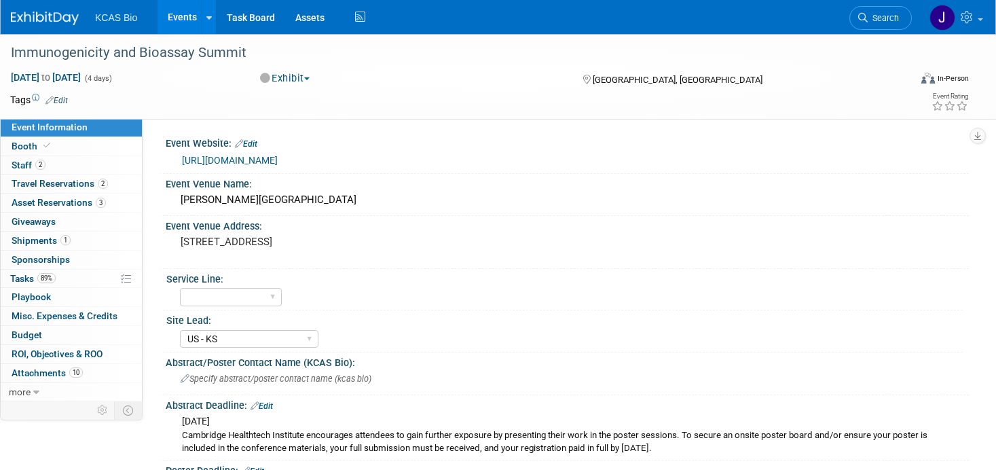
select select "US - KS"
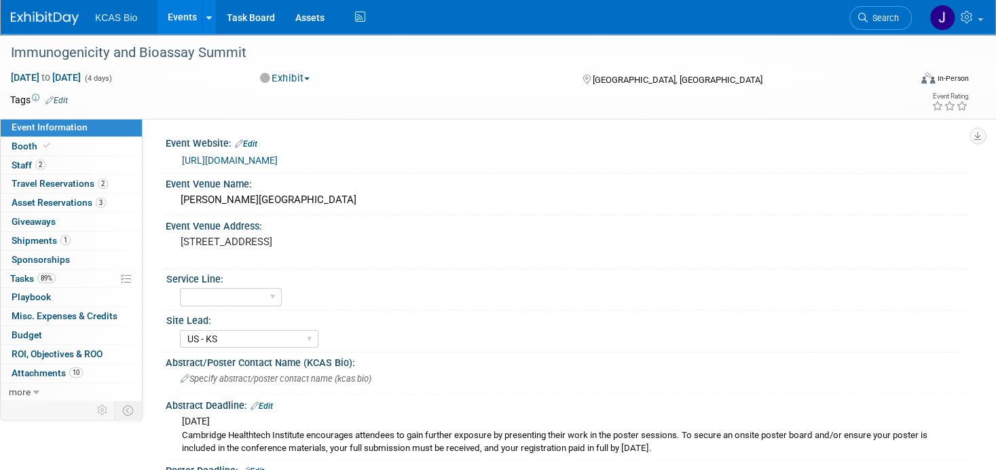
click at [274, 161] on link "[URL][DOMAIN_NAME]" at bounding box center [230, 160] width 96 height 11
click at [21, 275] on span "Tasks 89%" at bounding box center [32, 278] width 45 height 11
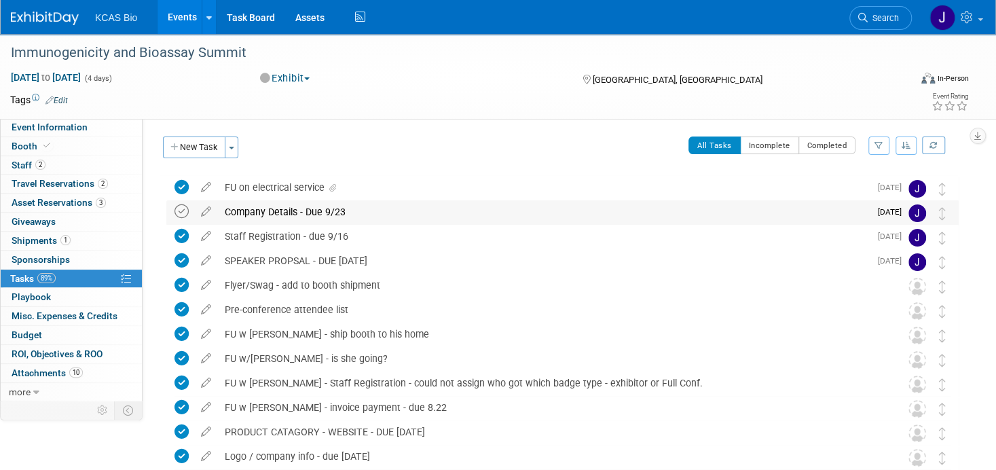
click at [185, 210] on icon at bounding box center [181, 211] width 14 height 14
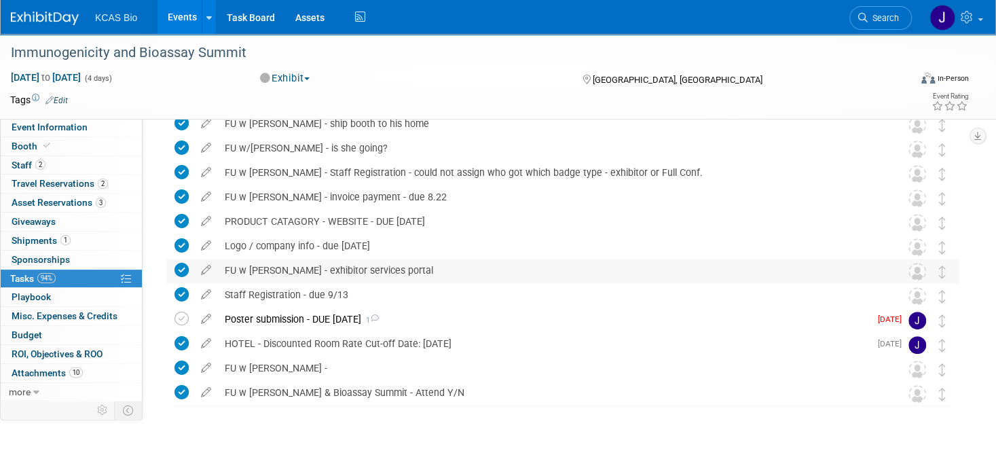
scroll to position [228, 0]
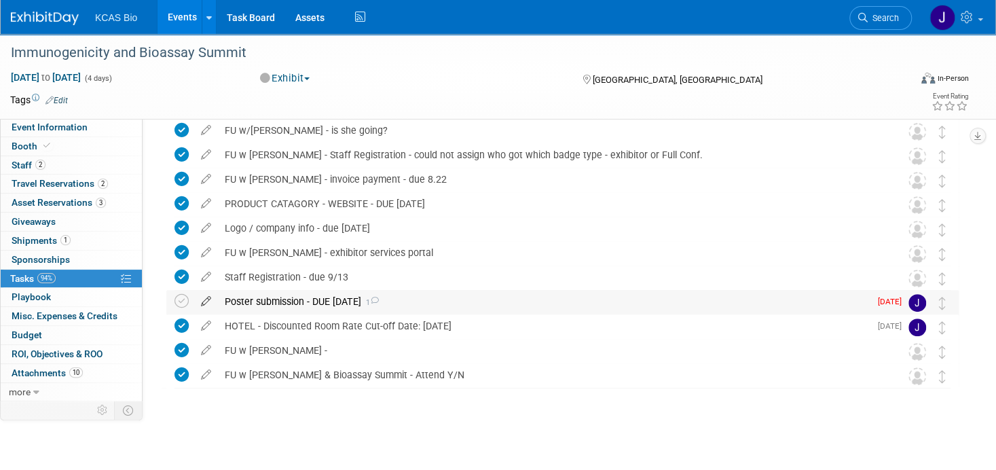
click at [204, 299] on icon at bounding box center [206, 298] width 24 height 17
select select "7"
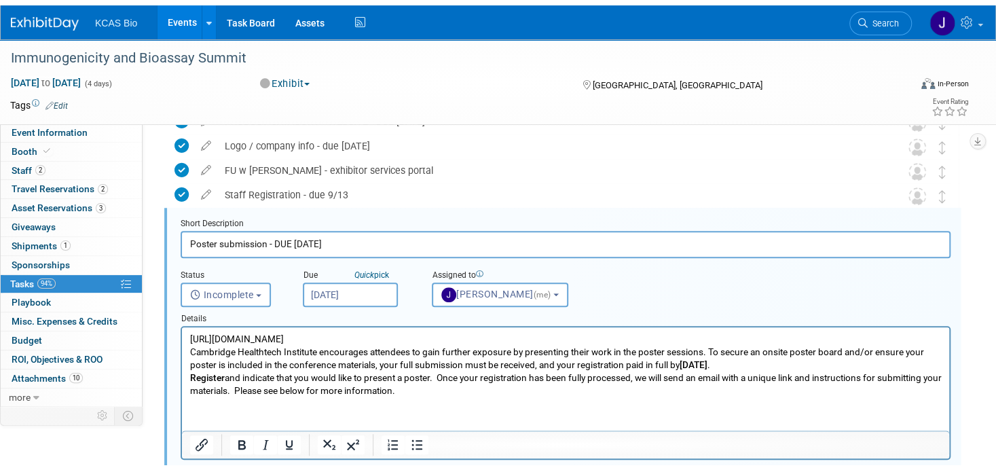
scroll to position [319, 0]
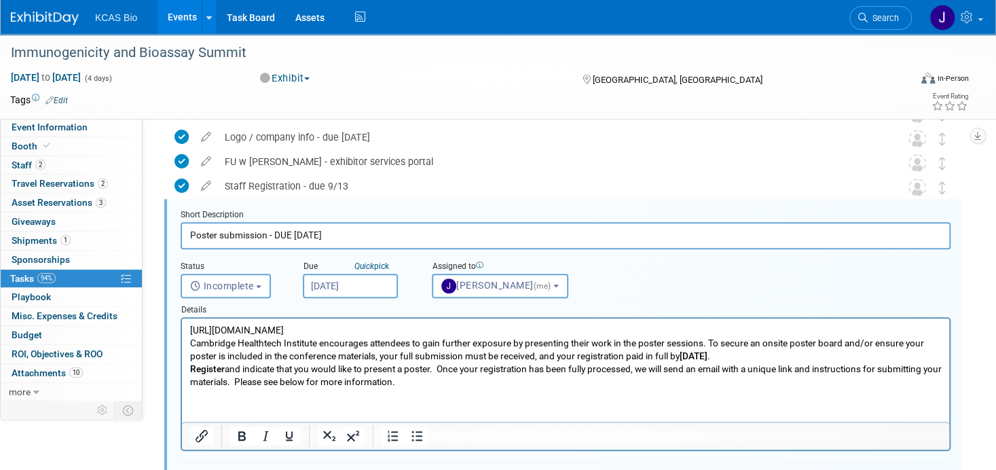
click at [361, 280] on input "[DATE]" at bounding box center [350, 286] width 95 height 24
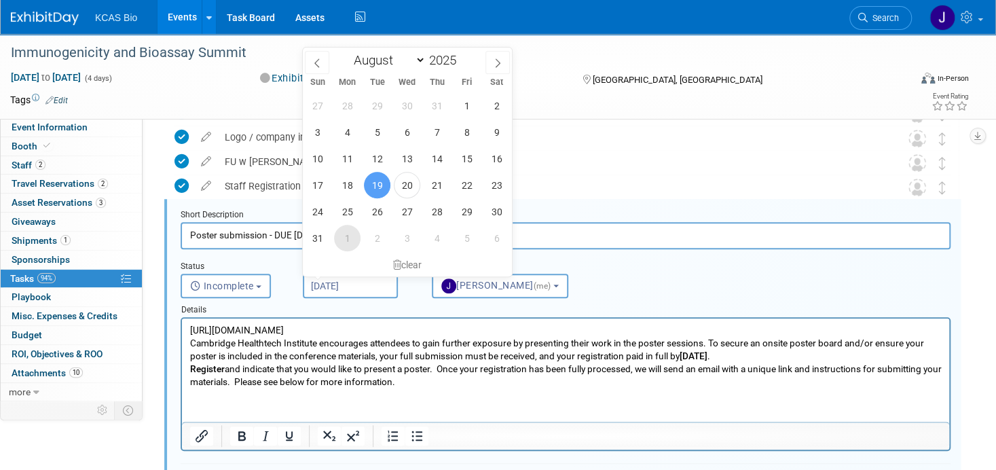
click at [344, 238] on span "1" at bounding box center [347, 238] width 26 height 26
type input "[DATE]"
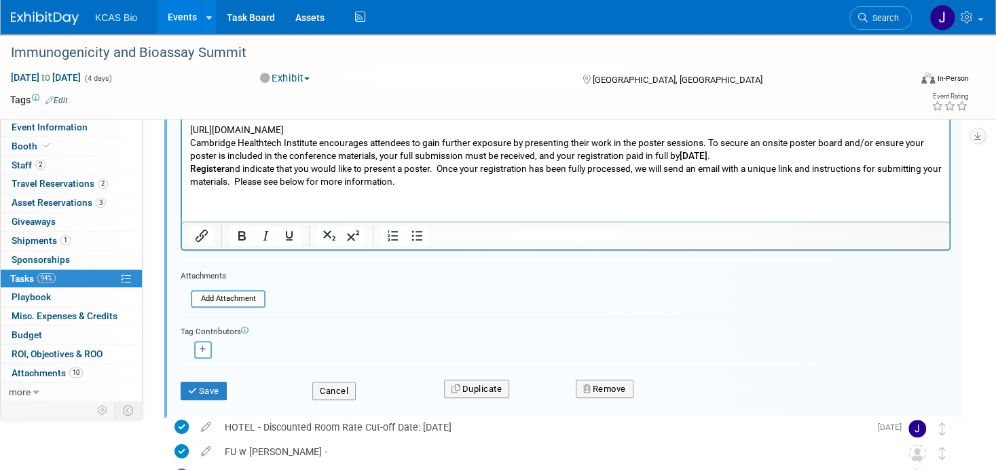
scroll to position [523, 0]
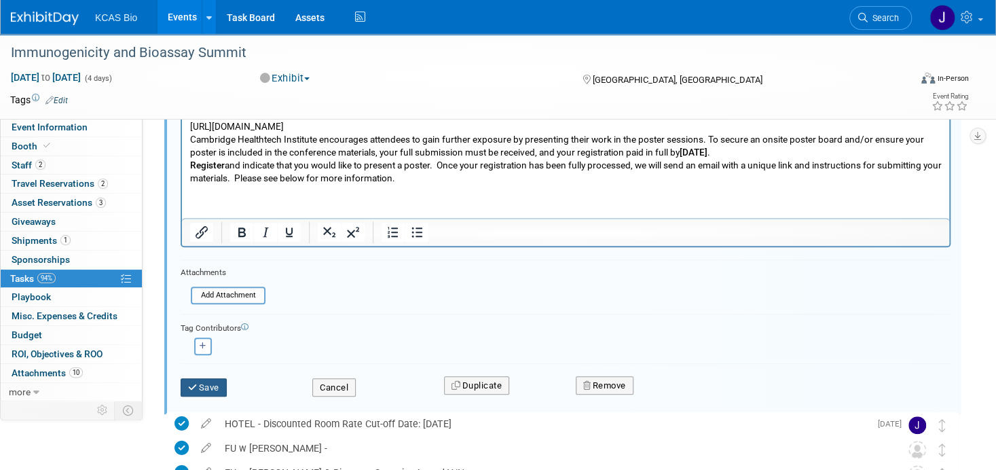
click at [207, 386] on button "Save" at bounding box center [204, 387] width 46 height 19
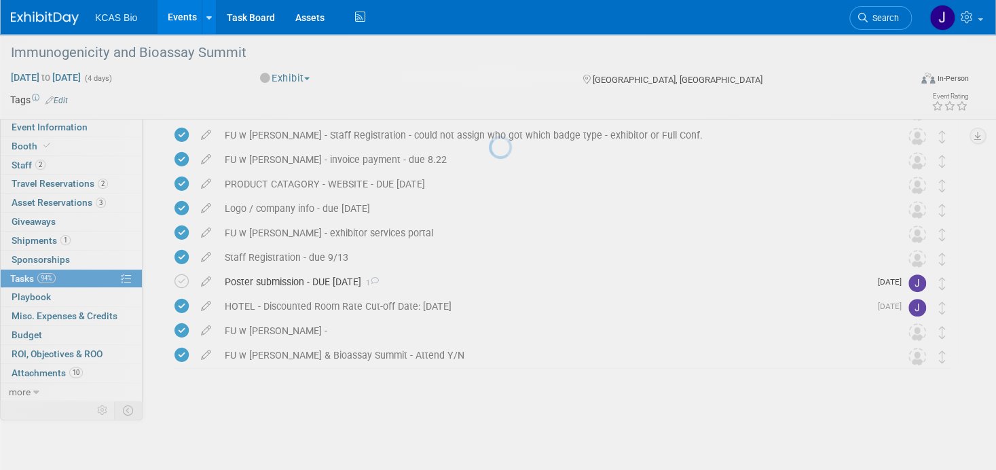
scroll to position [228, 0]
